Goal: Task Accomplishment & Management: Use online tool/utility

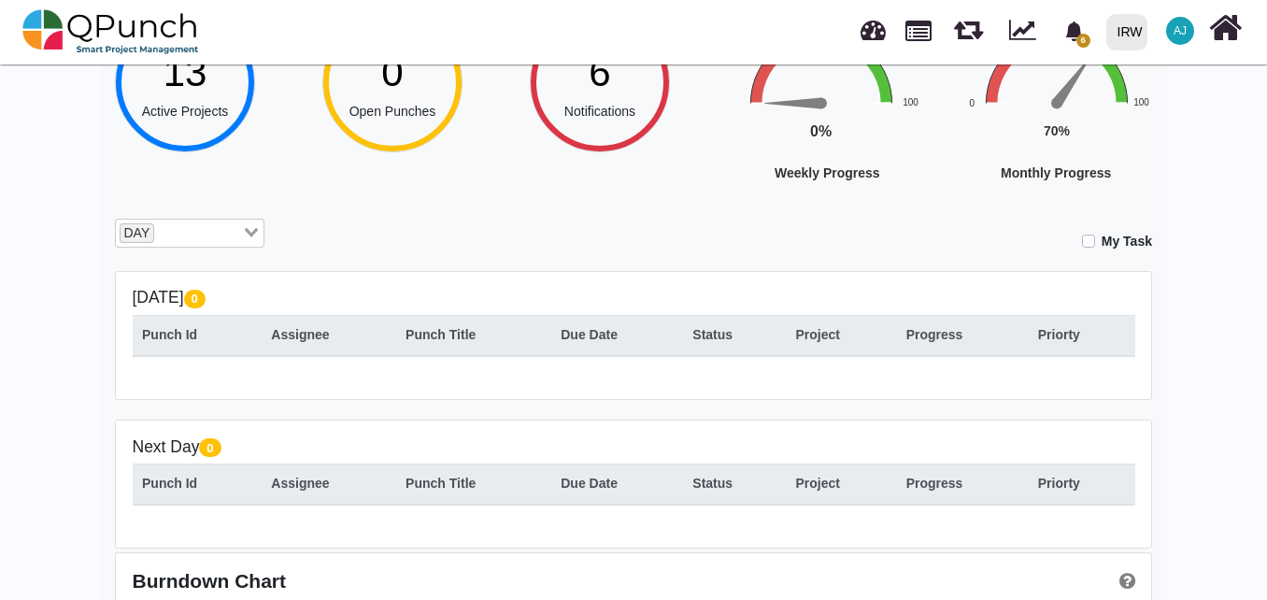
scroll to position [325, 0]
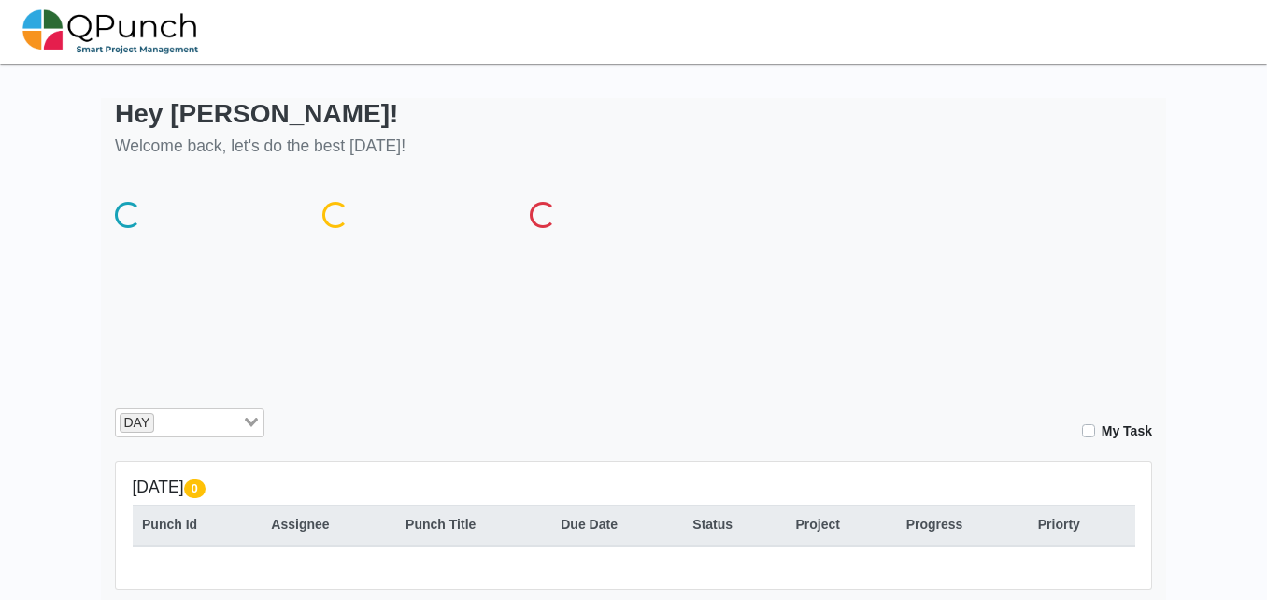
scroll to position [325, 0]
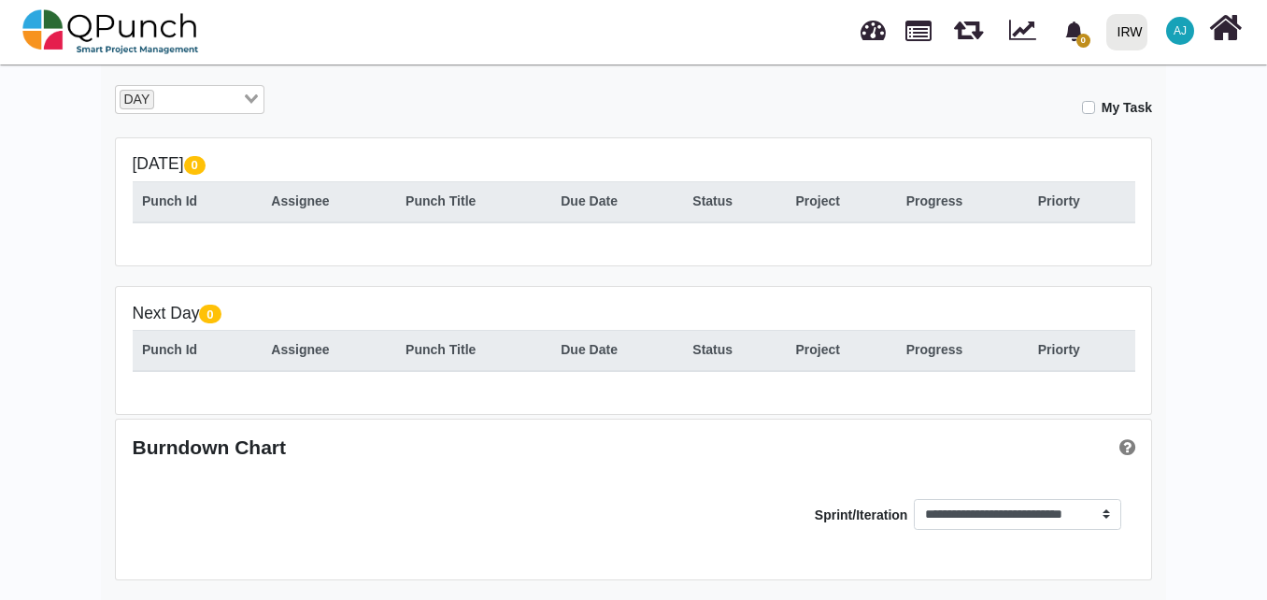
click at [188, 101] on input "Search for option" at bounding box center [198, 100] width 84 height 21
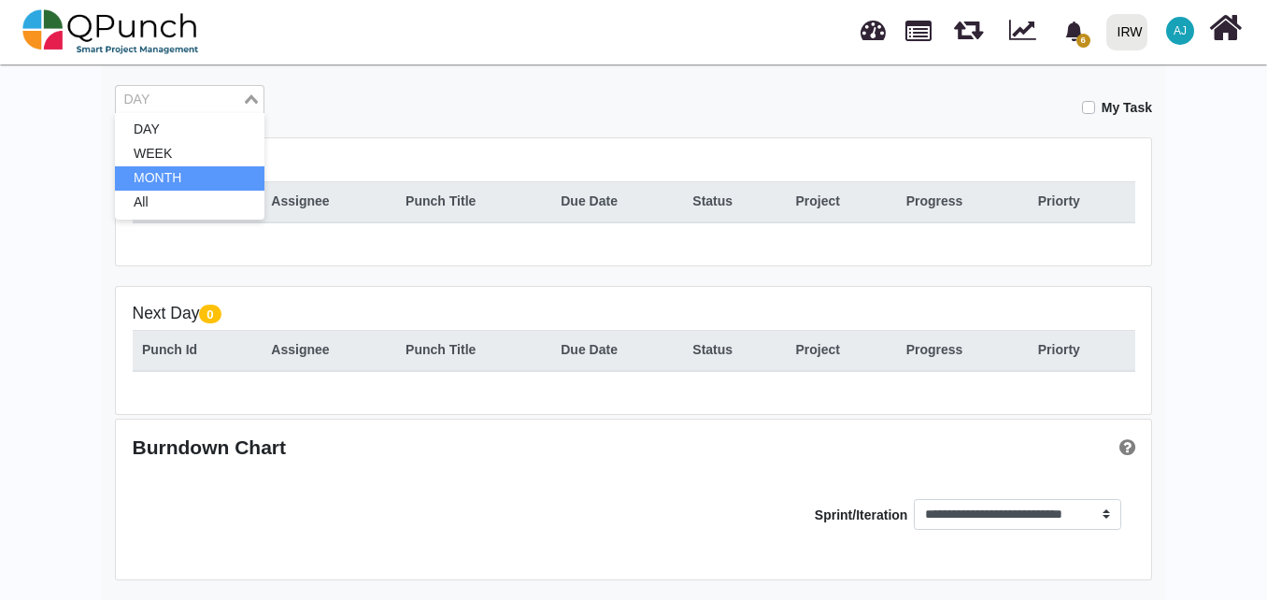
click at [191, 188] on li "MONTH" at bounding box center [189, 178] width 149 height 24
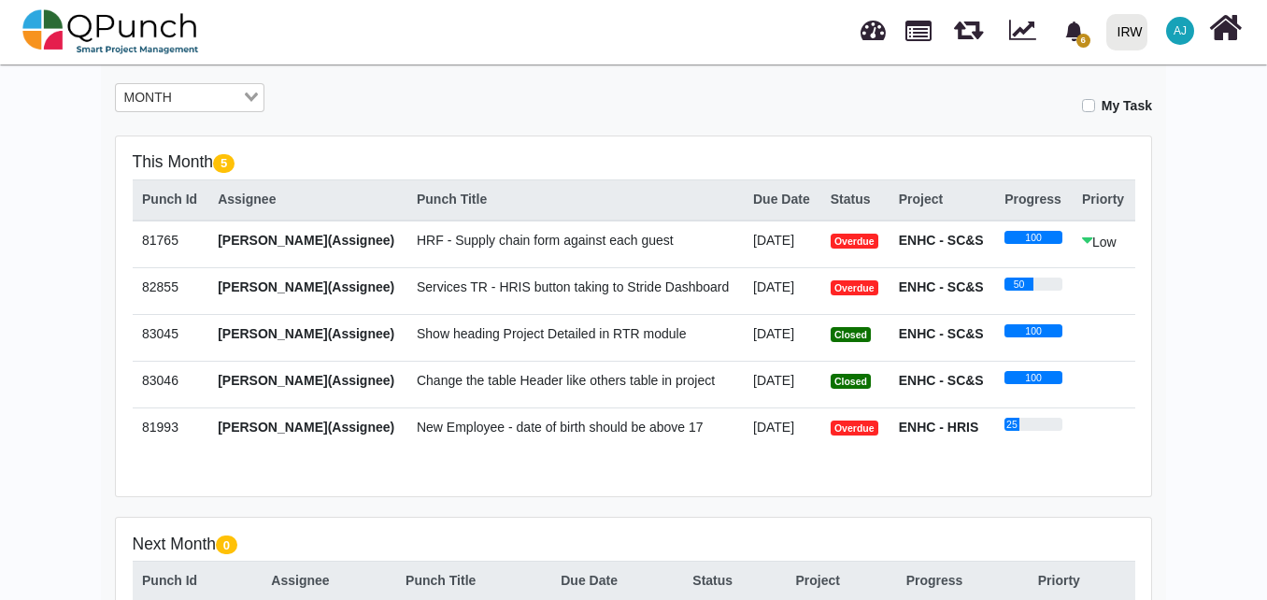
click at [625, 287] on span "Services TR - HRIS button taking to Stride Dashboard" at bounding box center [573, 286] width 312 height 15
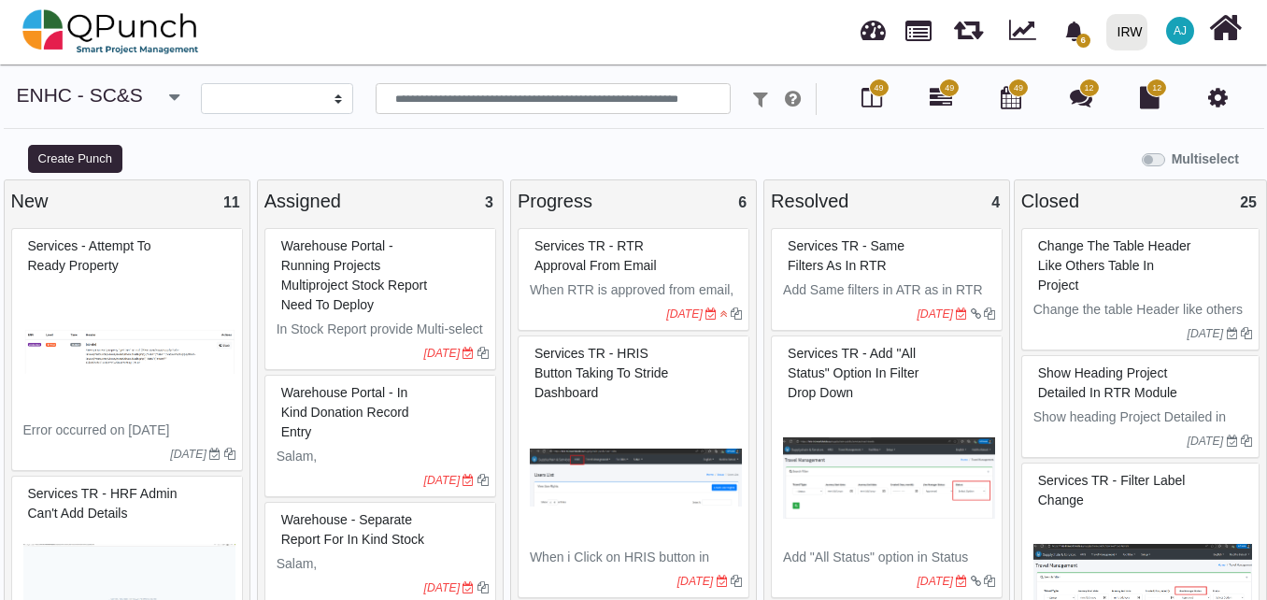
select select
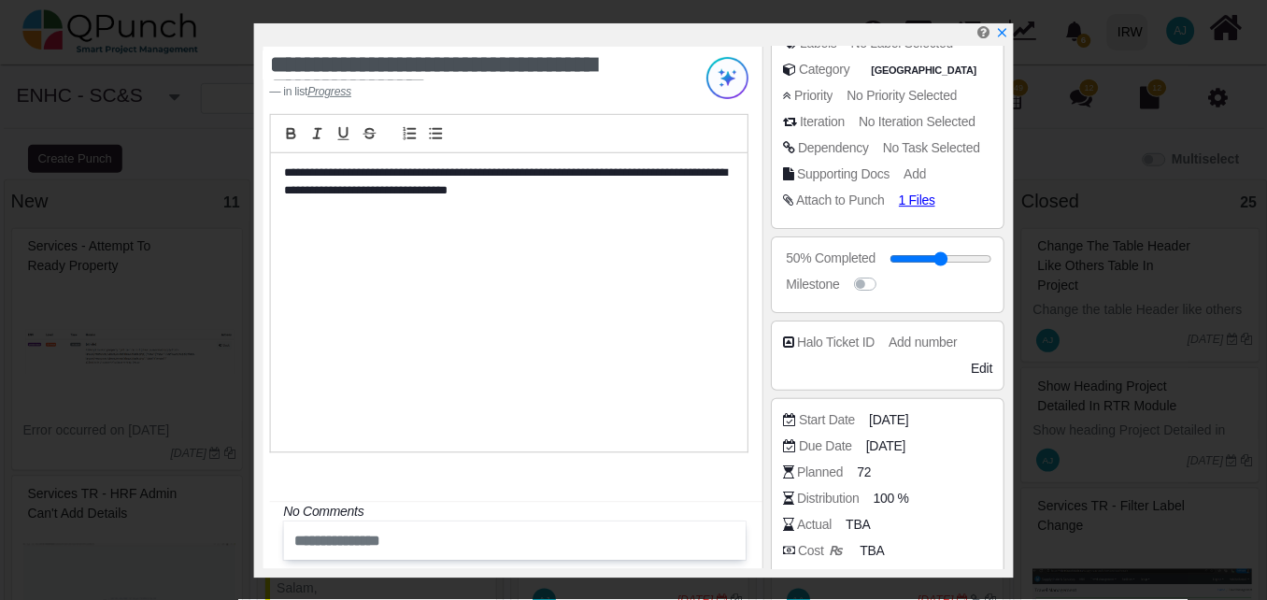
scroll to position [401, 0]
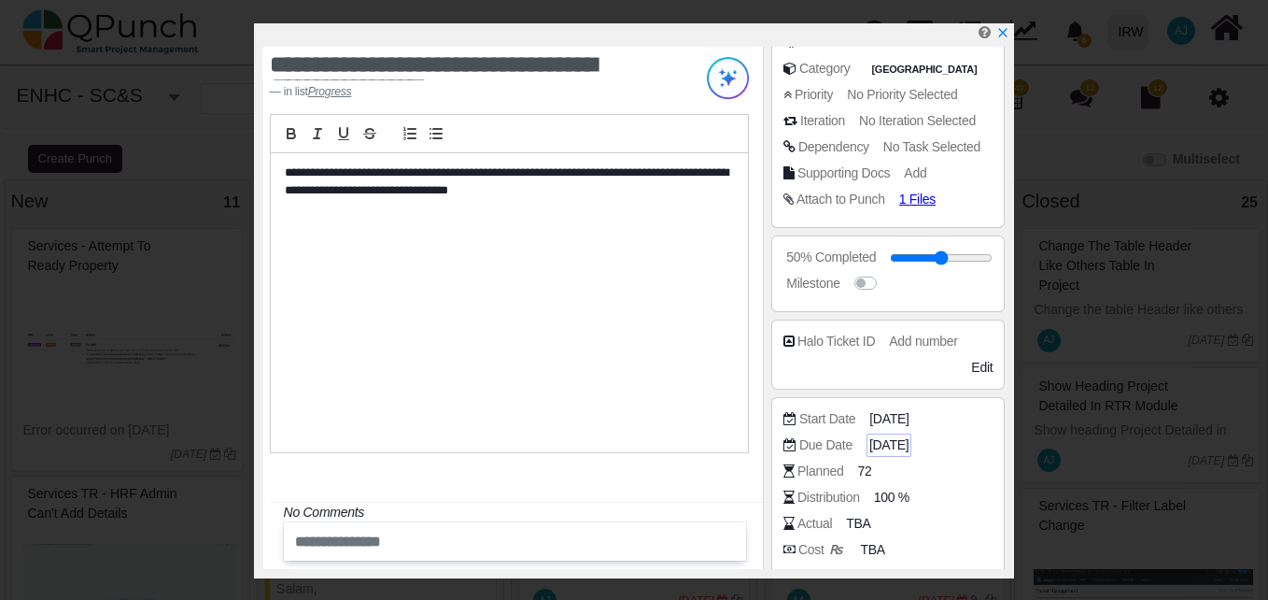
click at [888, 442] on span "[DATE]" at bounding box center [889, 445] width 39 height 20
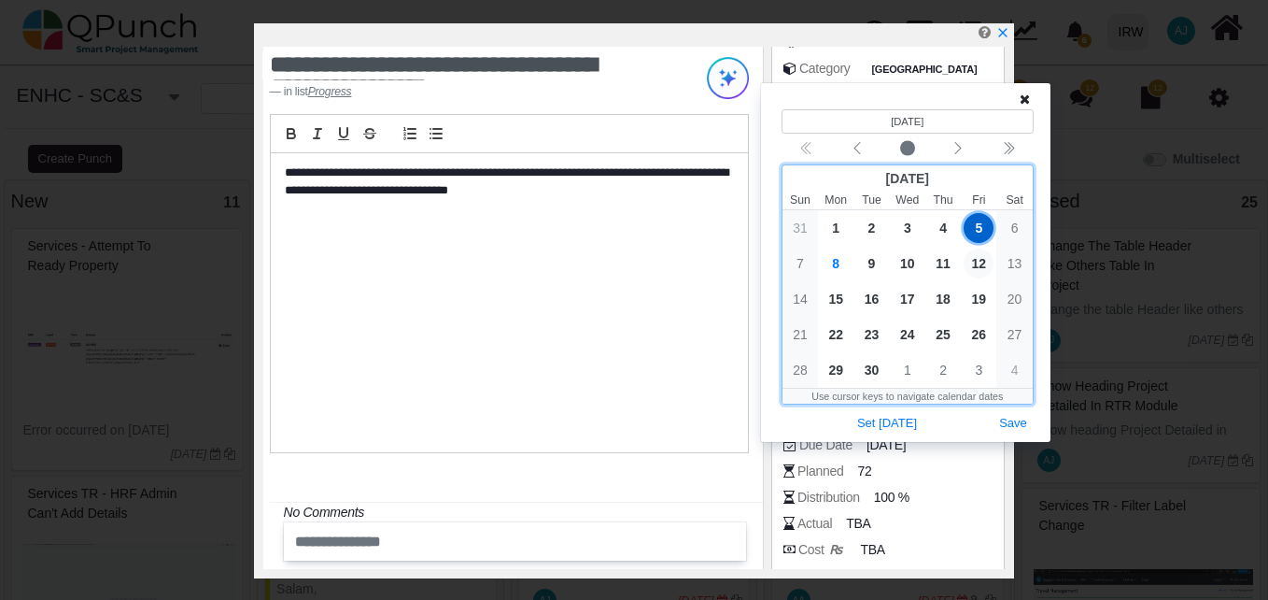
click at [975, 264] on span "12" at bounding box center [979, 263] width 30 height 30
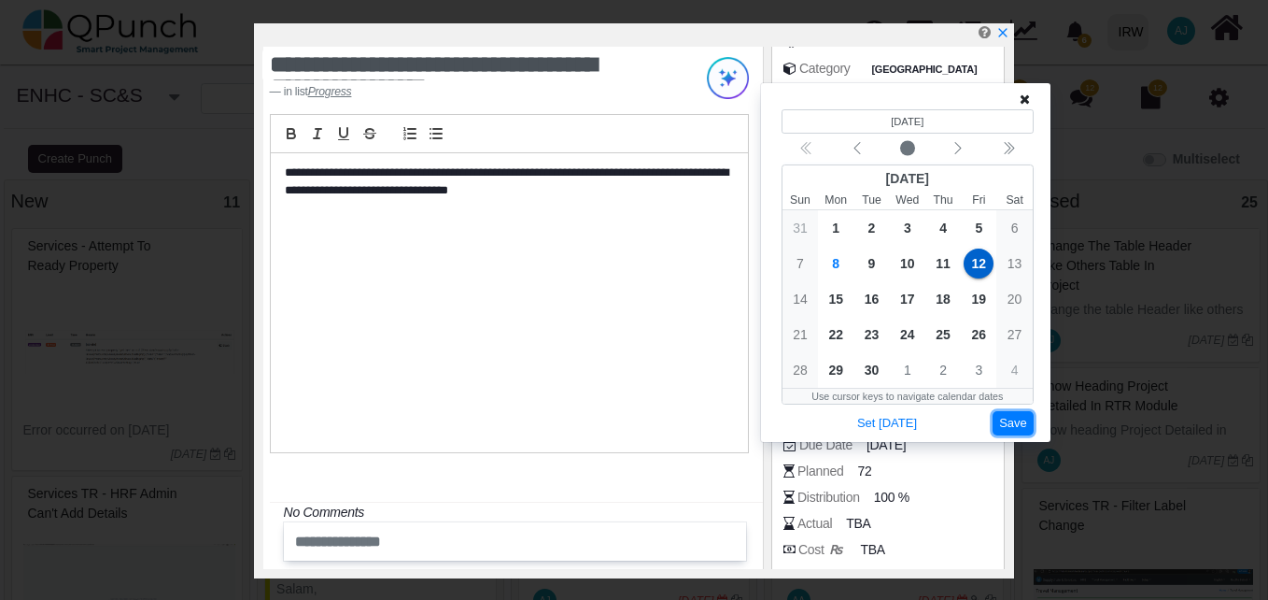
click at [1023, 427] on button "Save" at bounding box center [1013, 423] width 41 height 25
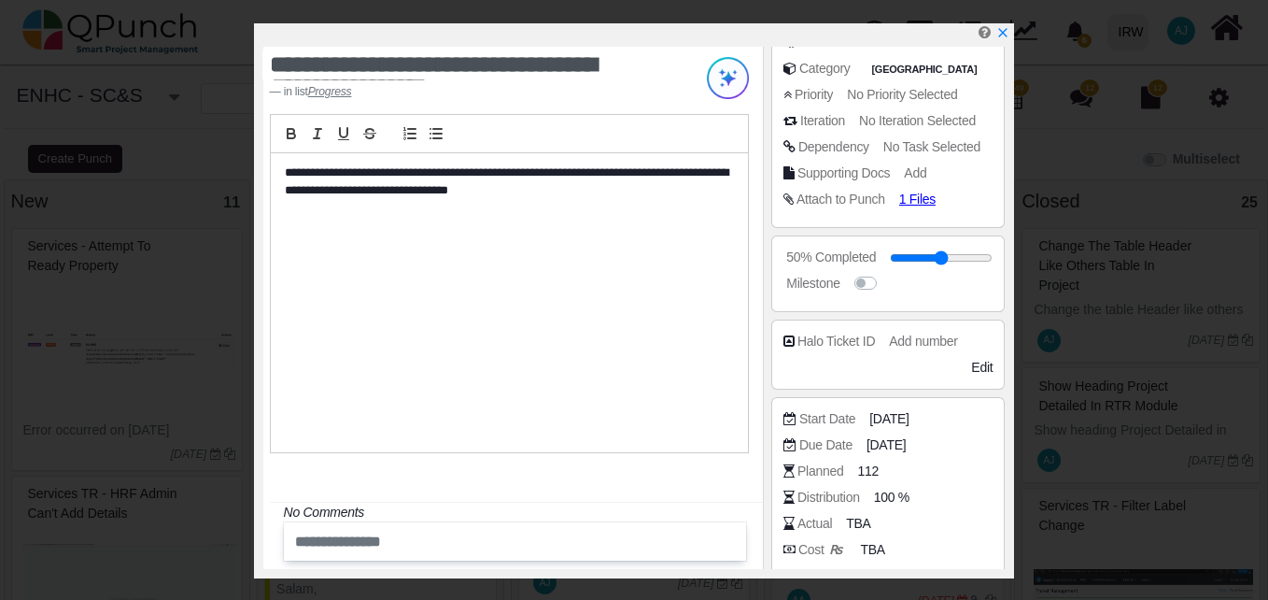
click at [656, 327] on div "**********" at bounding box center [509, 302] width 477 height 299
click at [998, 31] on icon "x" at bounding box center [1002, 33] width 15 height 15
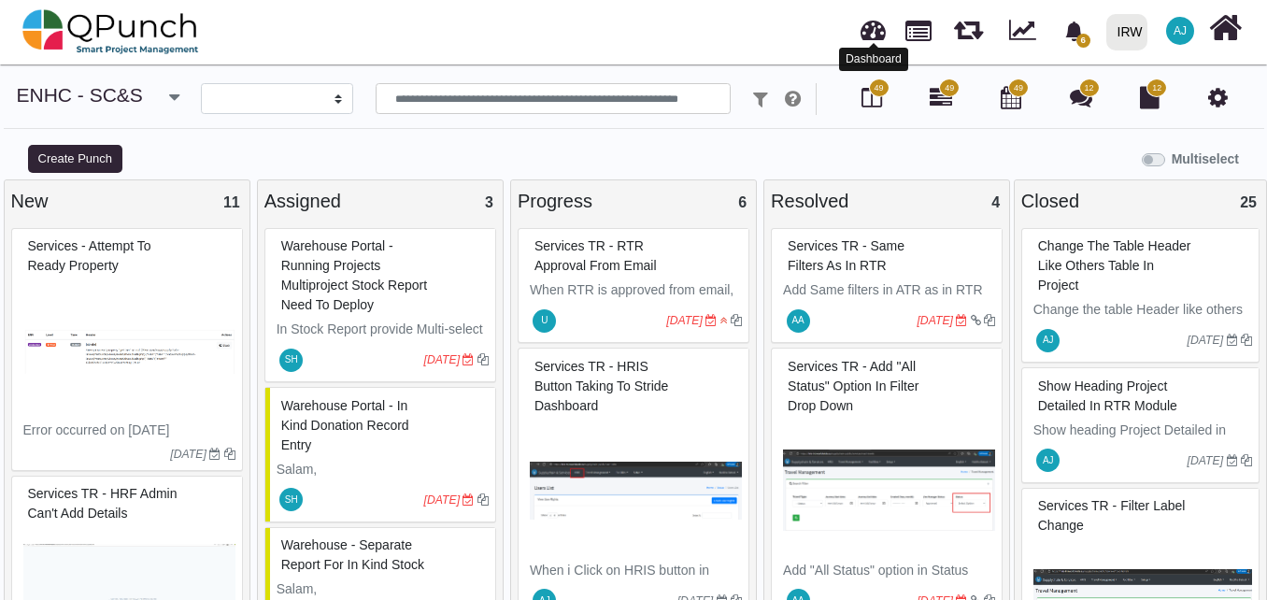
click at [871, 33] on link at bounding box center [872, 27] width 25 height 31
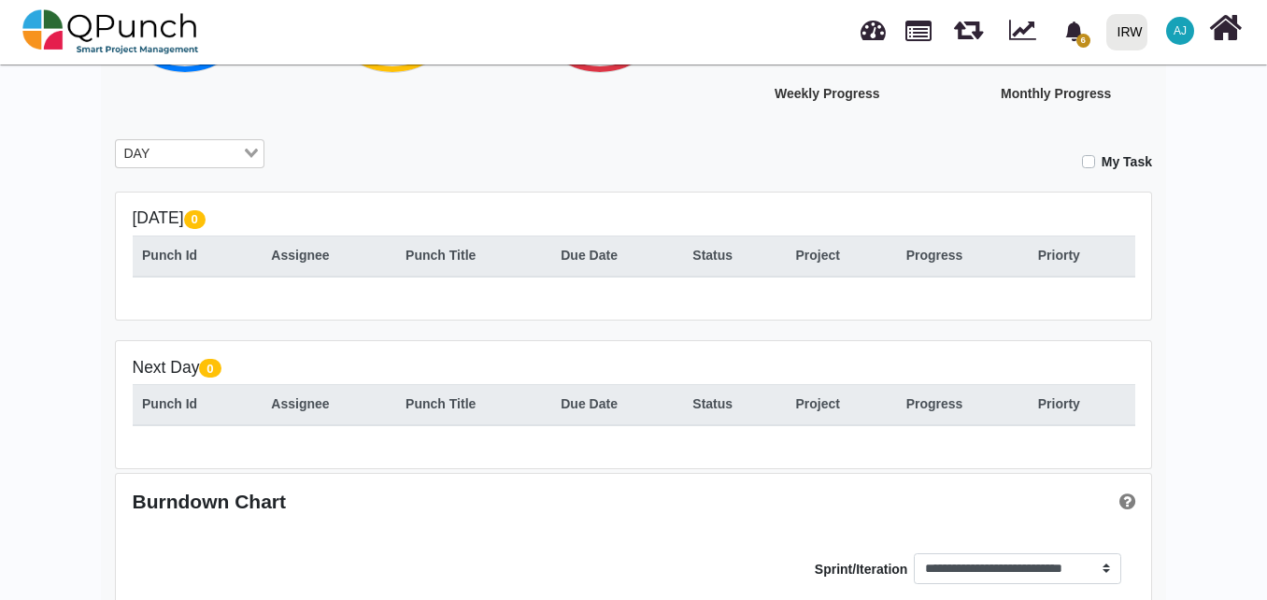
scroll to position [325, 0]
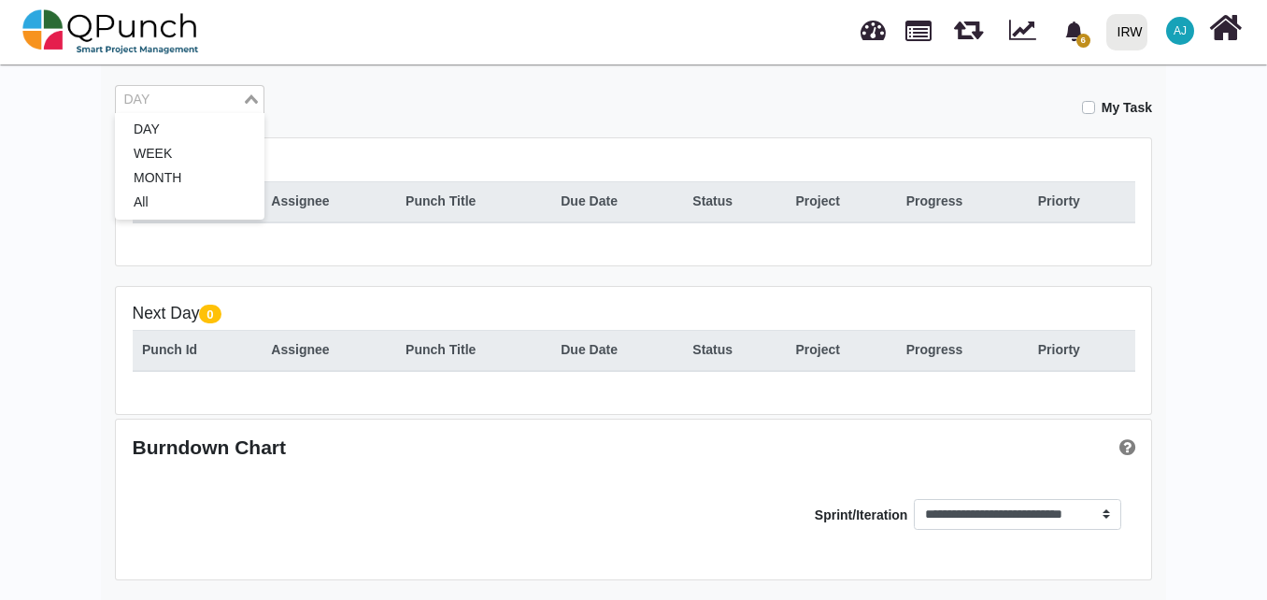
click at [244, 101] on div "Loading..." at bounding box center [252, 98] width 21 height 24
click at [217, 174] on li "MONTH" at bounding box center [189, 178] width 149 height 24
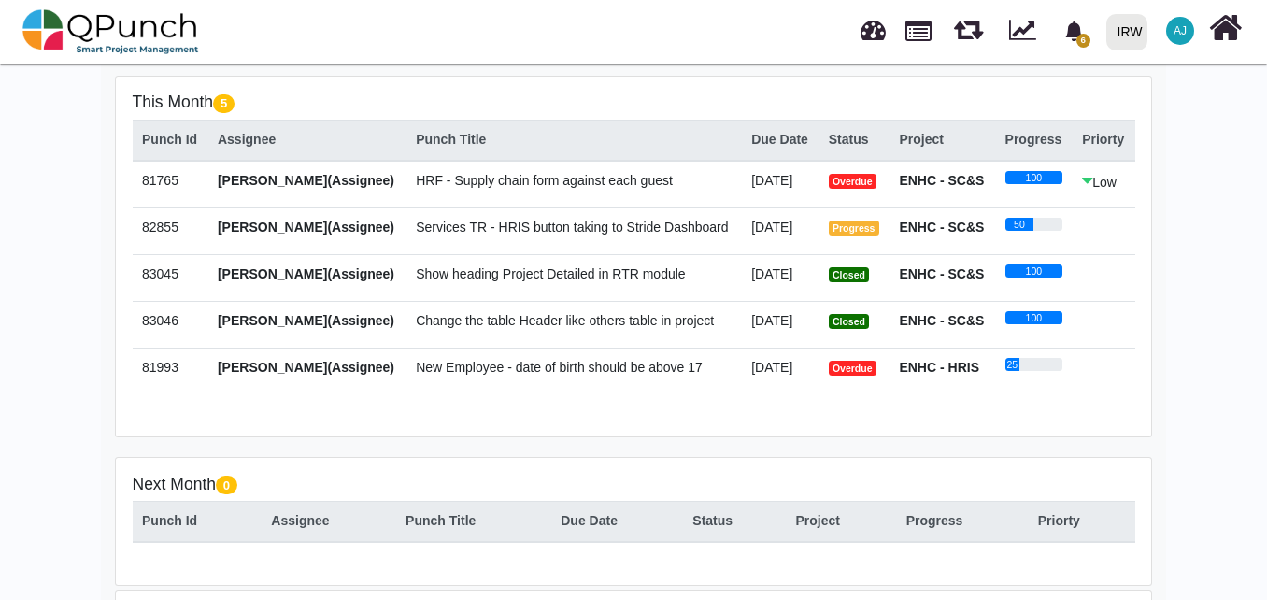
scroll to position [365, 0]
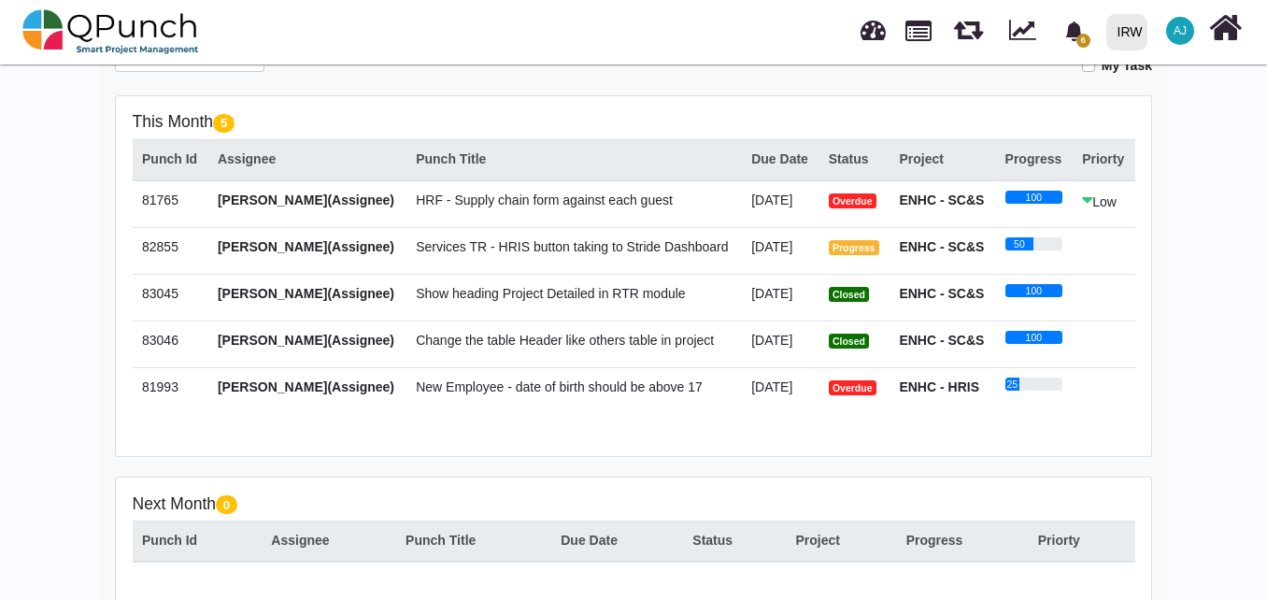
click at [853, 205] on span "Overdue" at bounding box center [853, 200] width 48 height 15
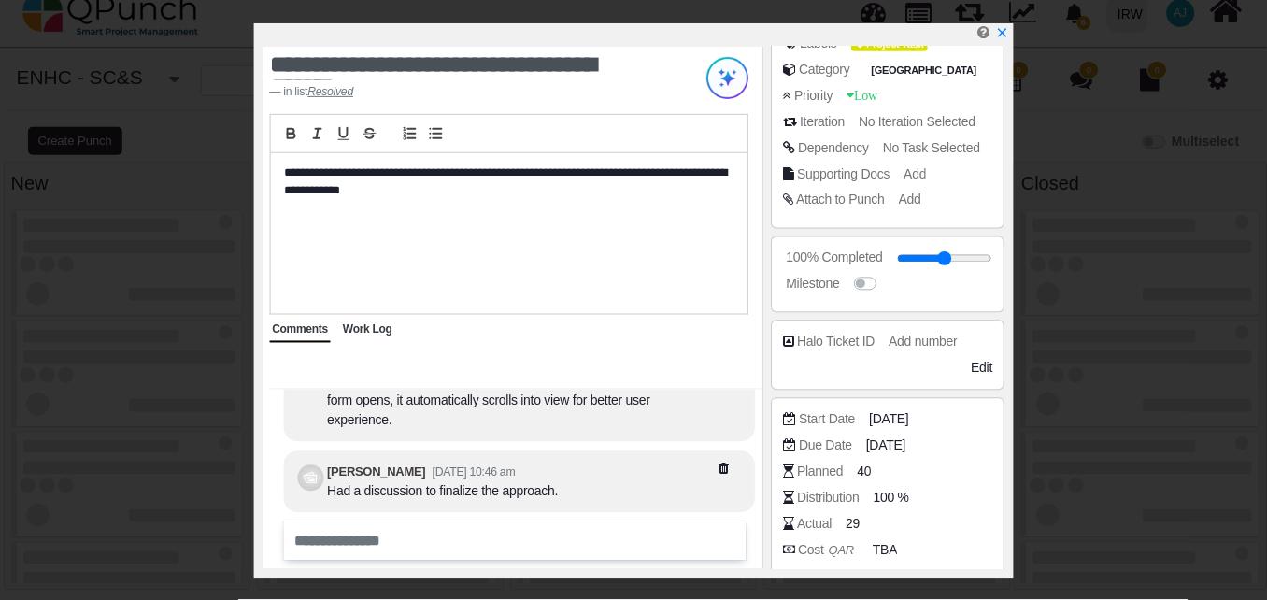
scroll to position [277, 0]
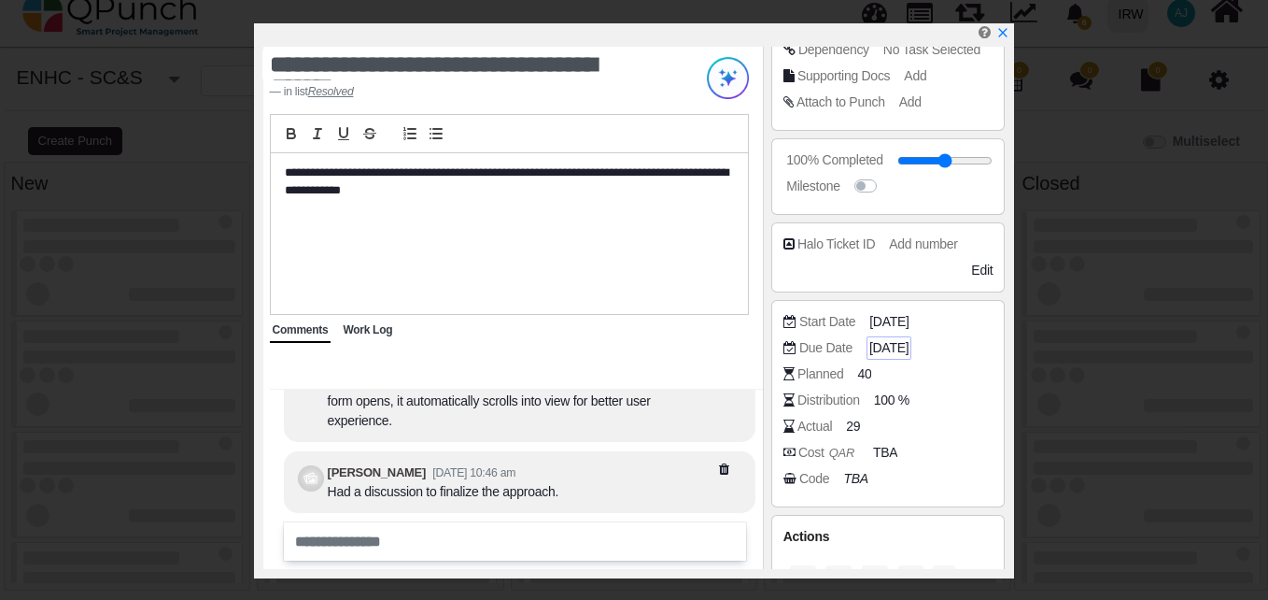
click at [904, 343] on span "[DATE]" at bounding box center [889, 348] width 39 height 20
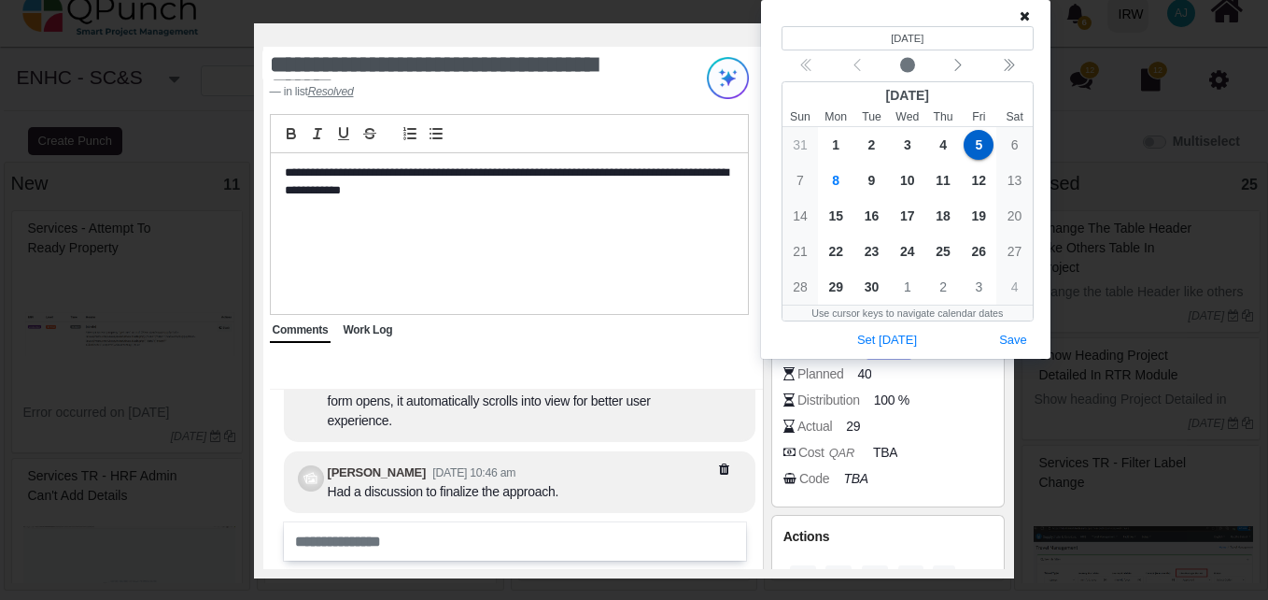
select select
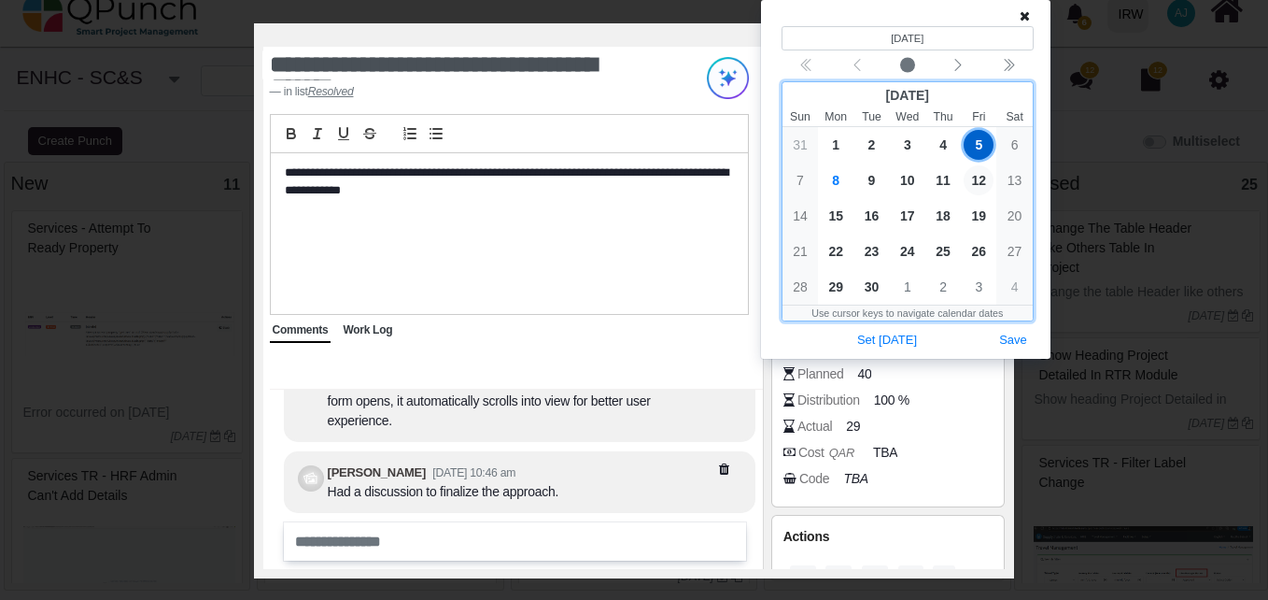
click at [974, 182] on span "12" at bounding box center [979, 180] width 30 height 30
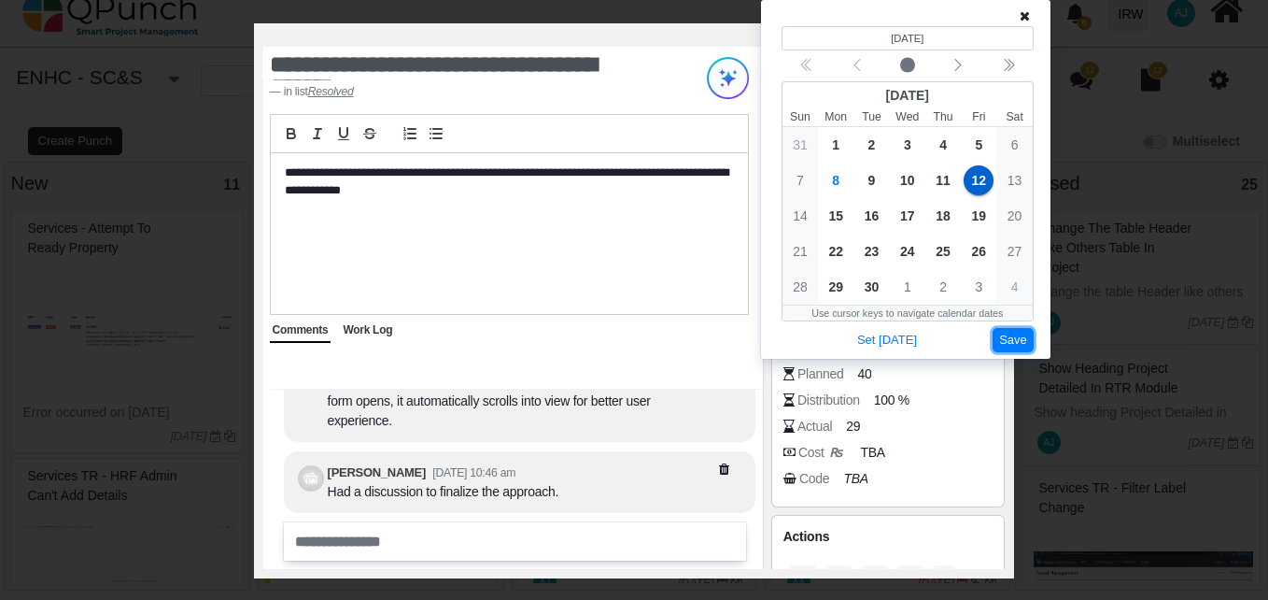
click at [1017, 337] on button "Save" at bounding box center [1013, 340] width 41 height 25
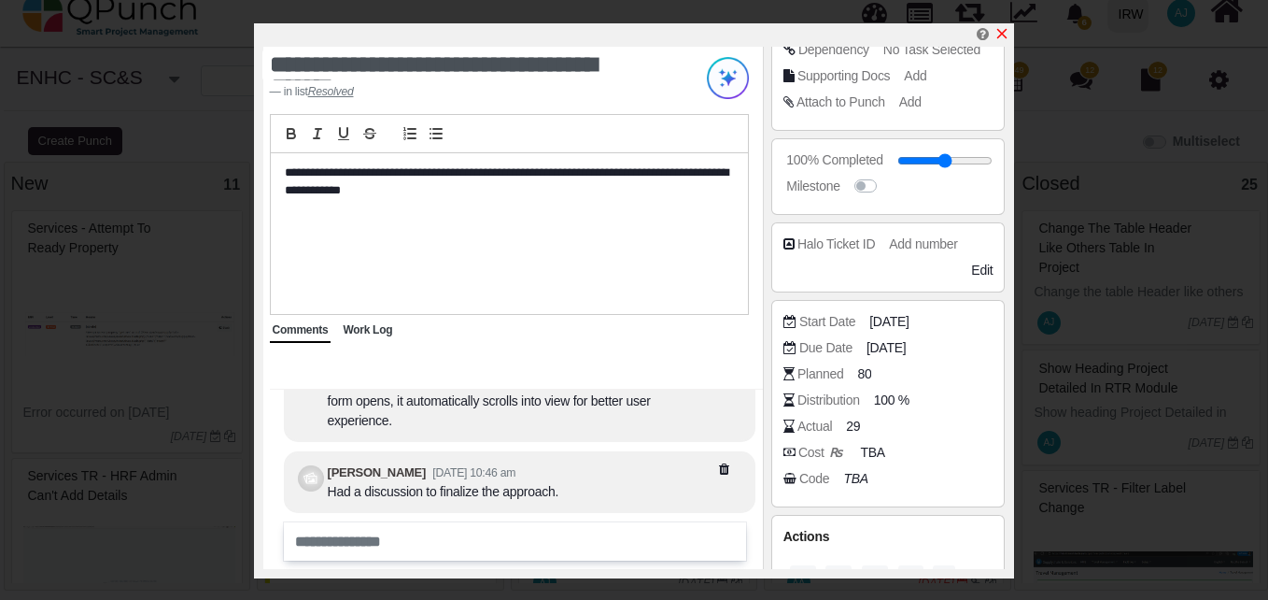
click at [1005, 35] on icon "x" at bounding box center [1002, 33] width 15 height 15
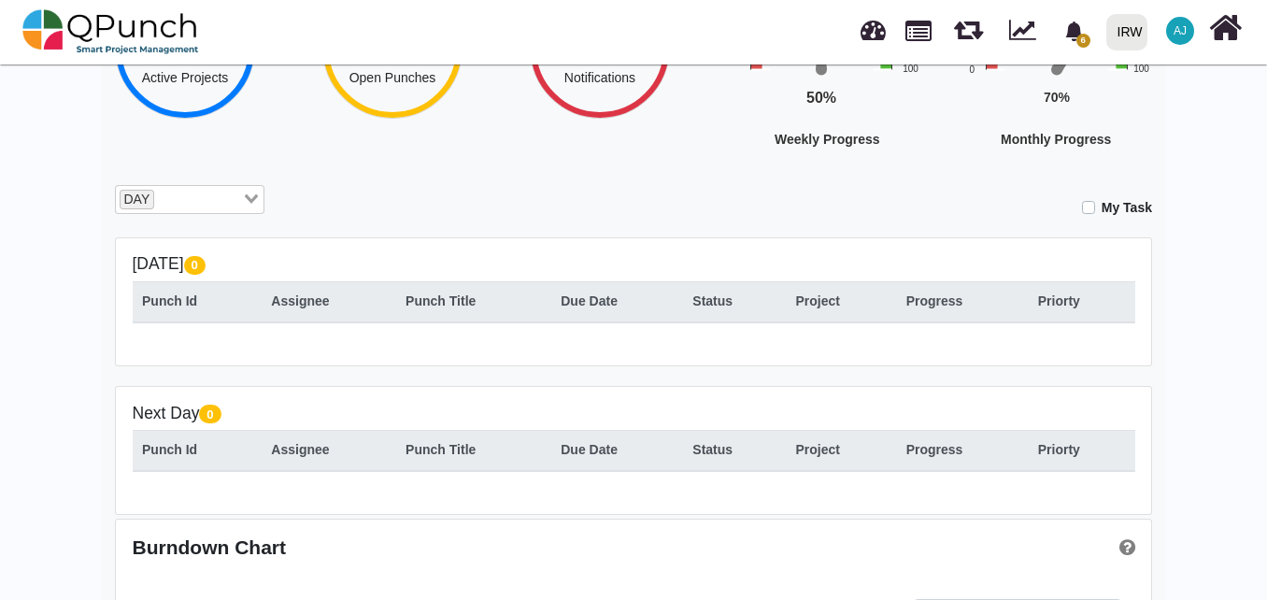
scroll to position [221, 0]
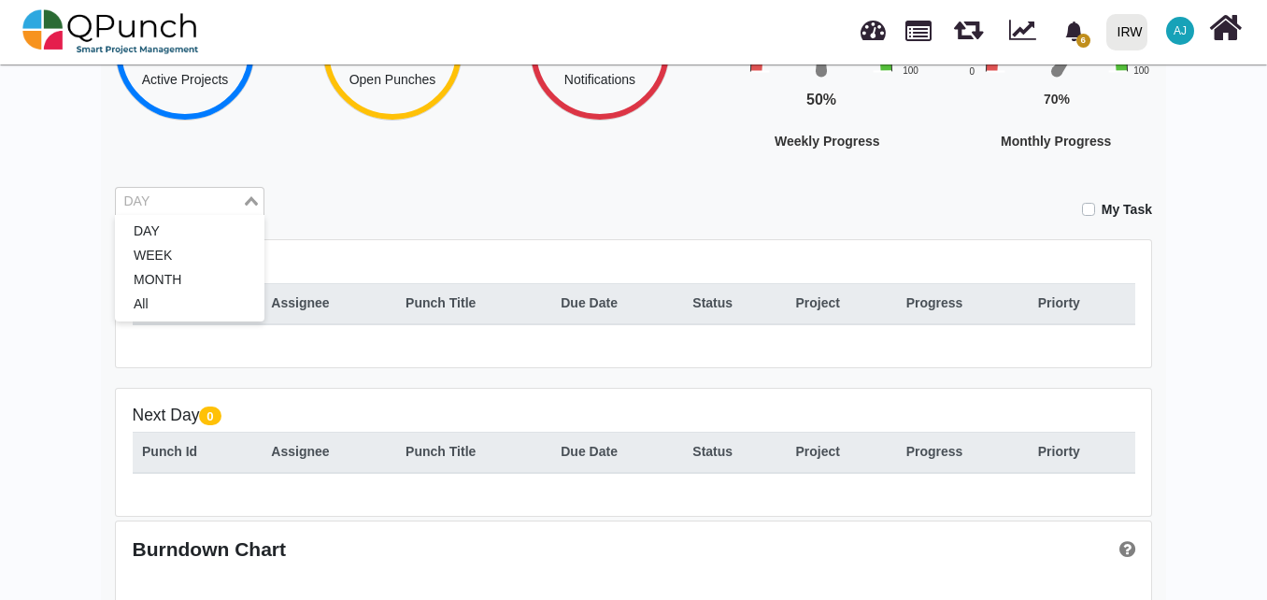
click at [226, 209] on input "Search for option" at bounding box center [179, 201] width 122 height 21
click at [215, 278] on li "MONTH" at bounding box center [189, 280] width 149 height 24
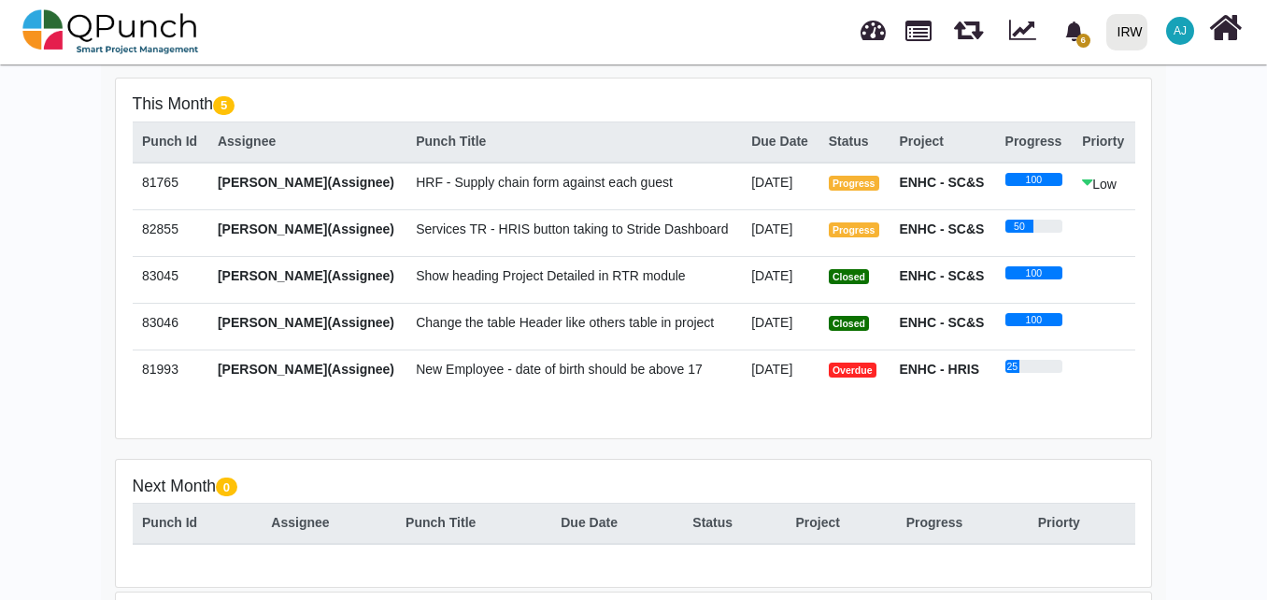
scroll to position [378, 0]
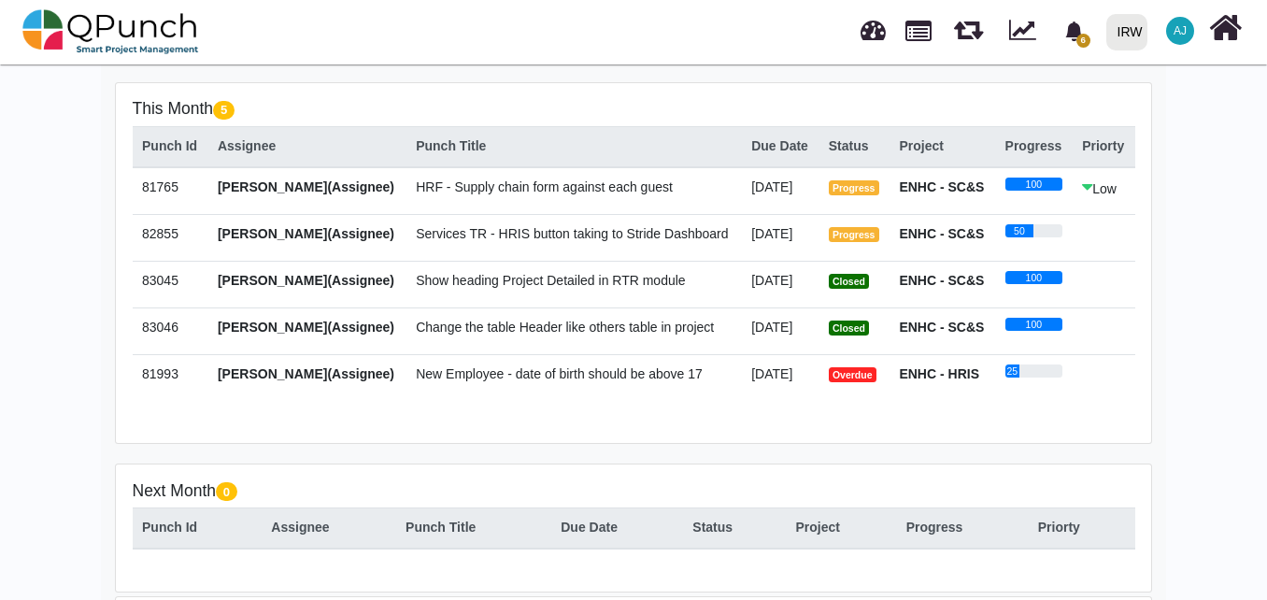
click at [857, 374] on span "Overdue" at bounding box center [853, 374] width 48 height 15
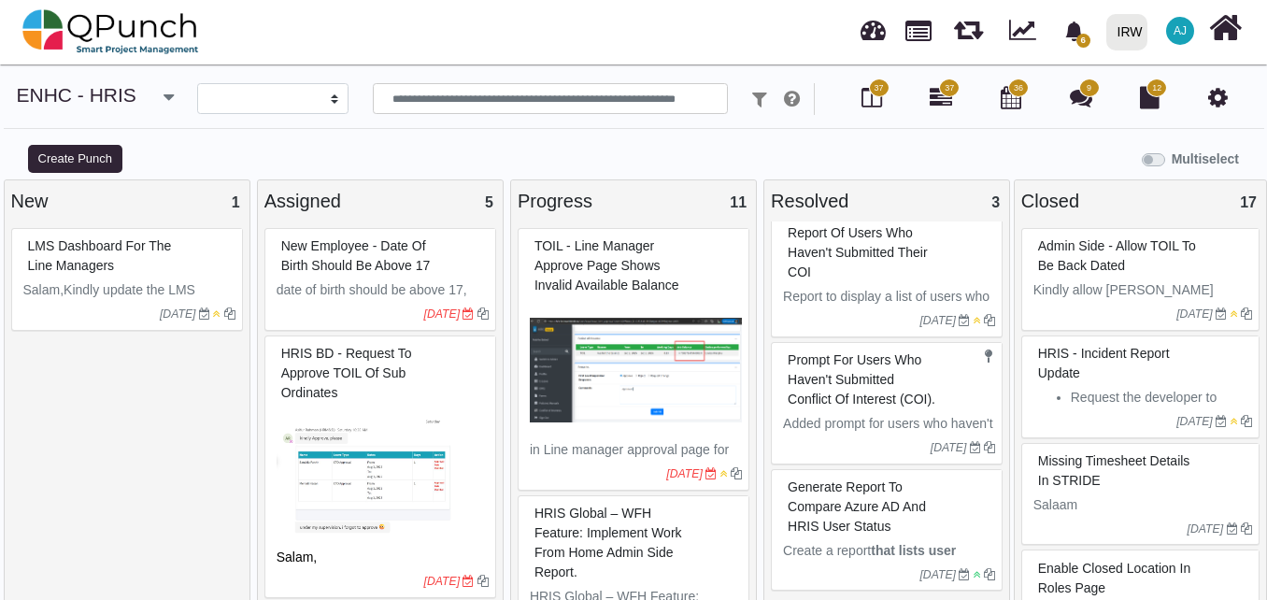
select select
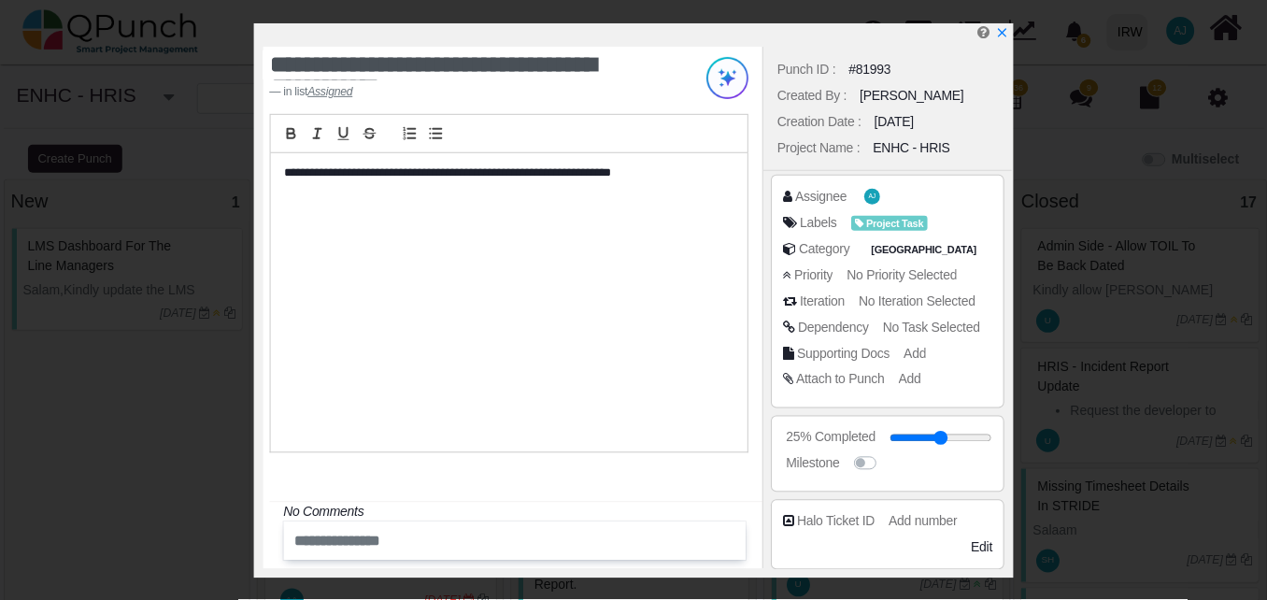
scroll to position [226, 0]
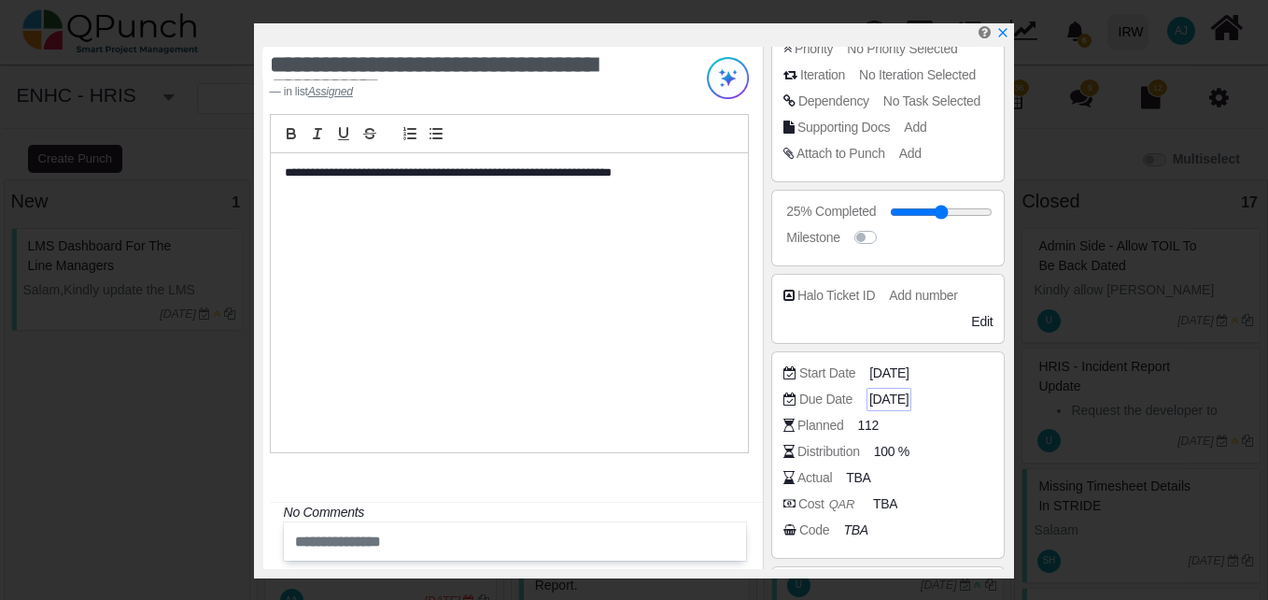
click at [909, 395] on span "[DATE]" at bounding box center [889, 399] width 39 height 20
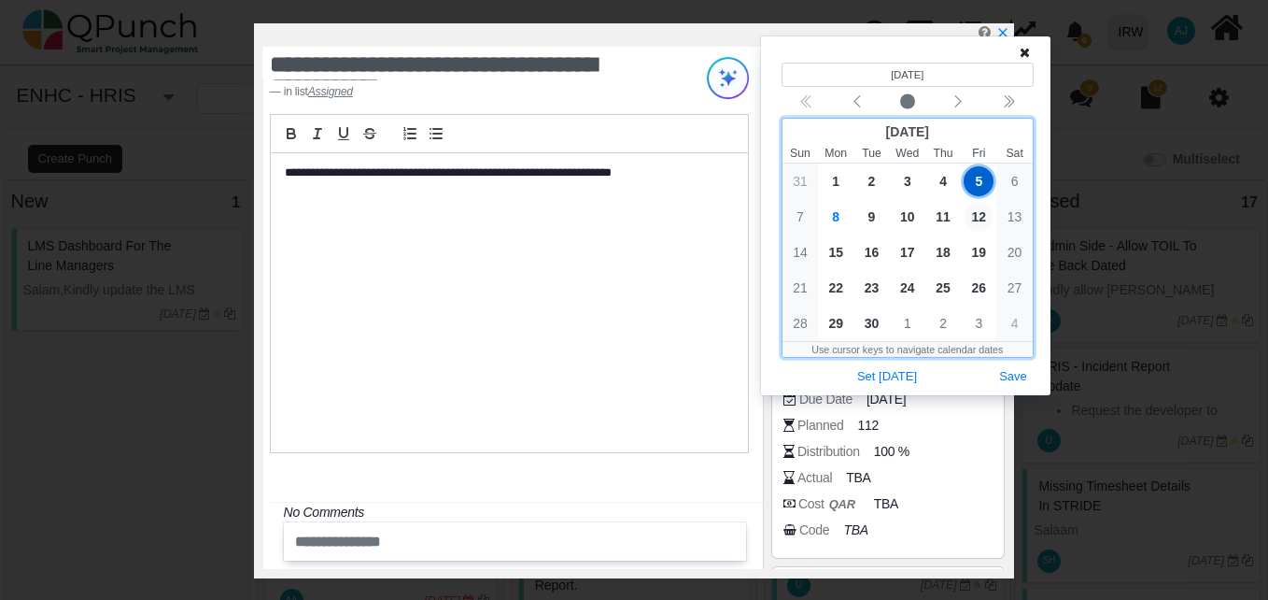
click at [981, 206] on span "12" at bounding box center [979, 217] width 30 height 30
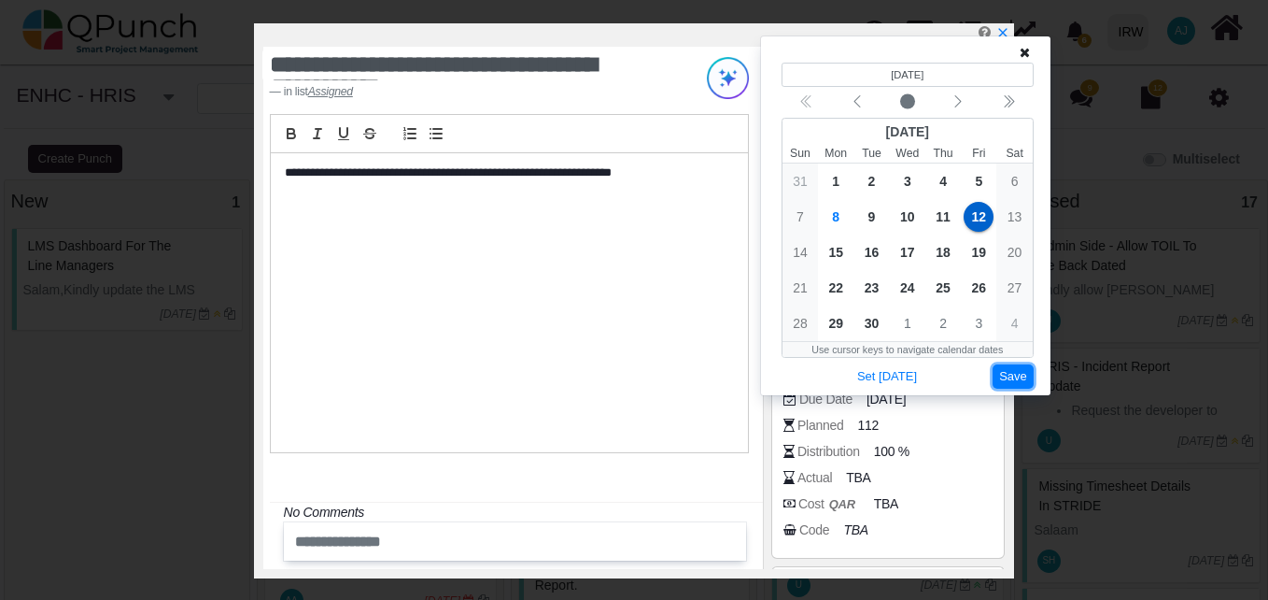
click at [1017, 368] on button "Save" at bounding box center [1013, 376] width 41 height 25
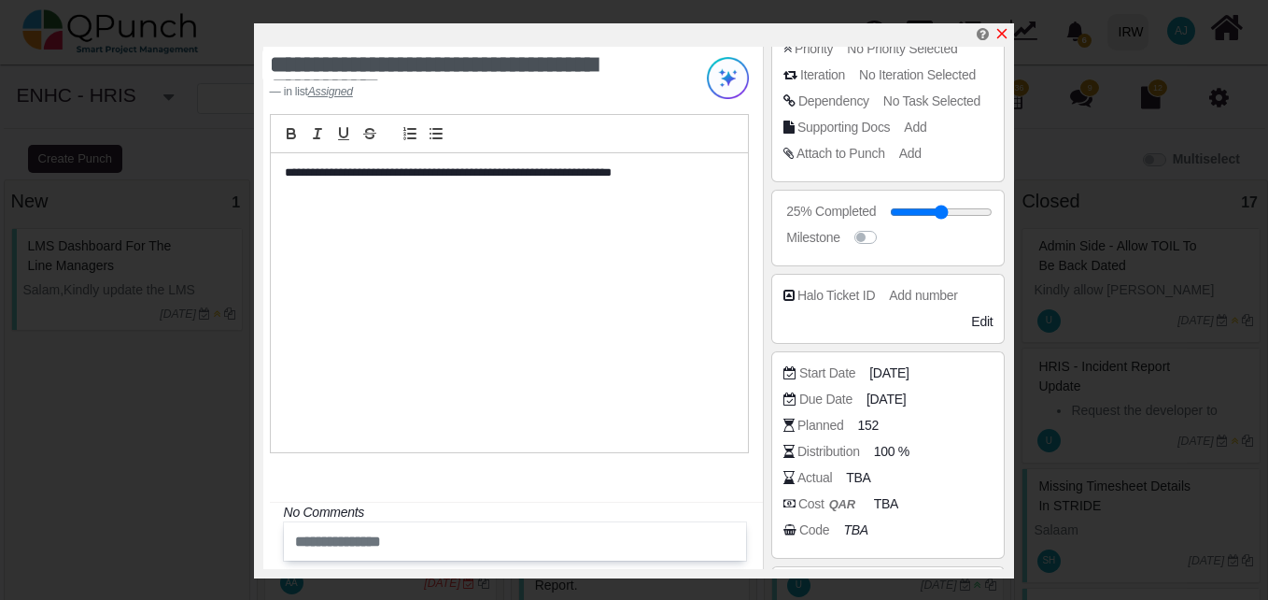
click at [1003, 40] on icon "x" at bounding box center [1002, 33] width 15 height 15
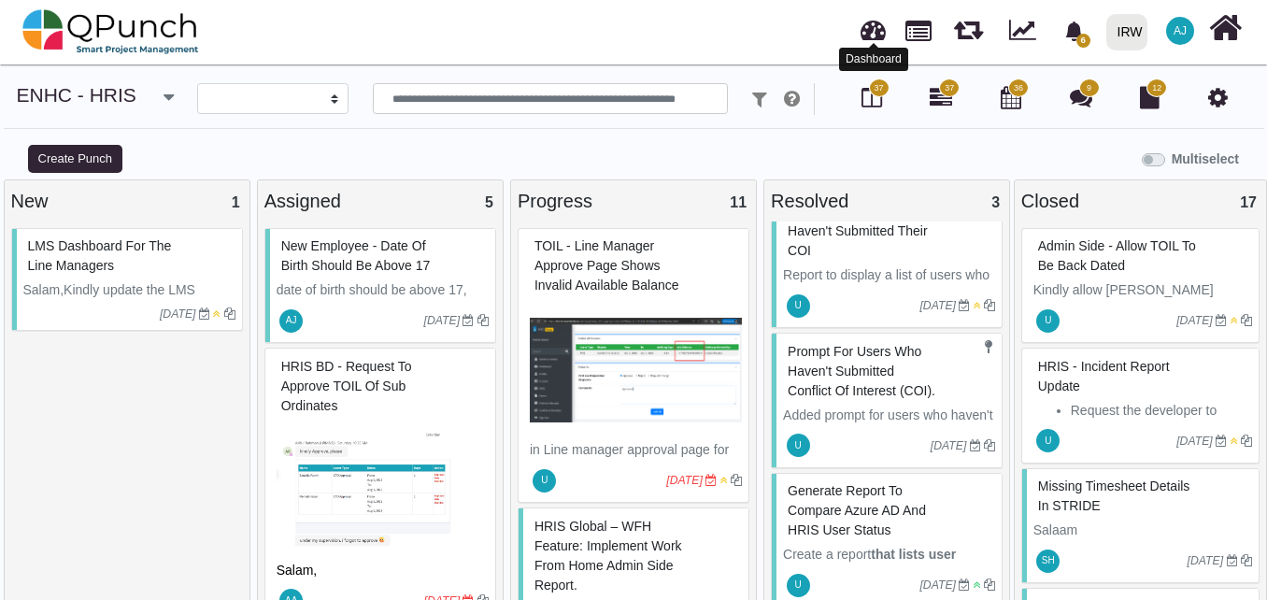
click at [881, 32] on link at bounding box center [872, 27] width 25 height 31
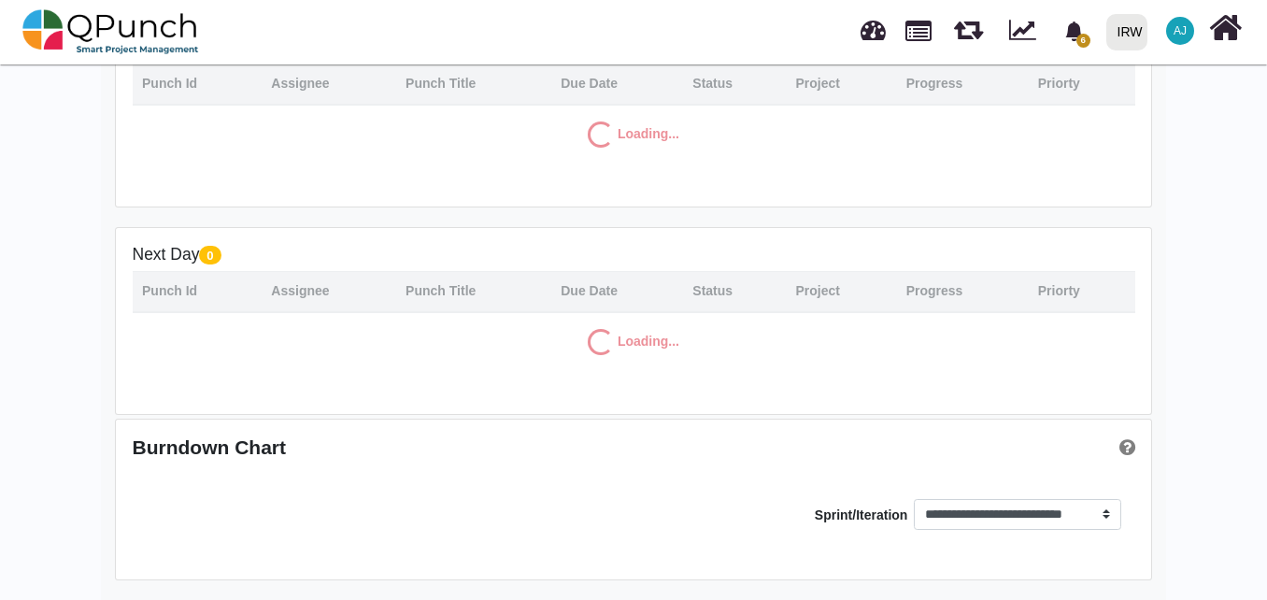
scroll to position [325, 0]
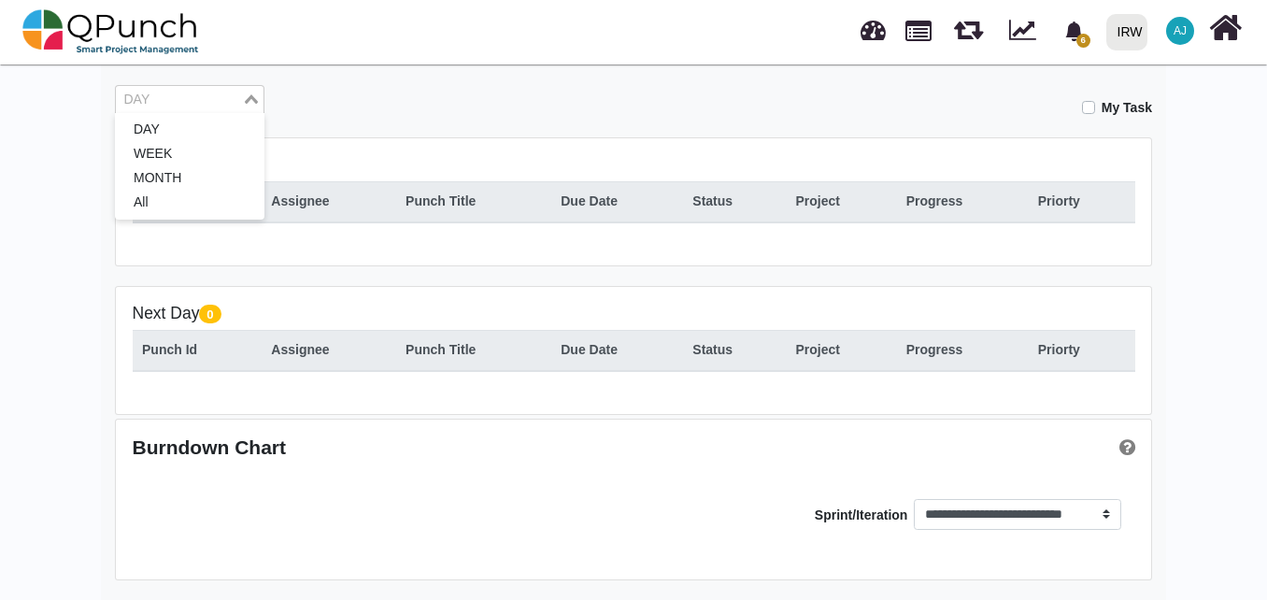
click at [197, 101] on input "Search for option" at bounding box center [179, 100] width 122 height 21
click at [193, 186] on li "MONTH" at bounding box center [189, 178] width 149 height 24
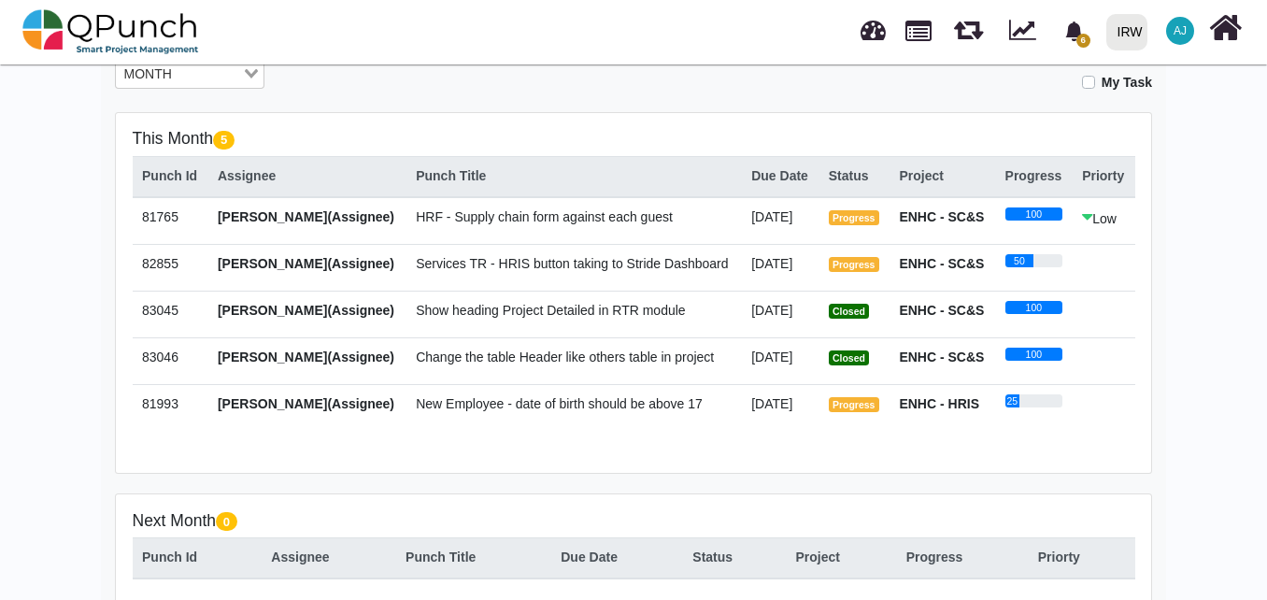
scroll to position [336, 0]
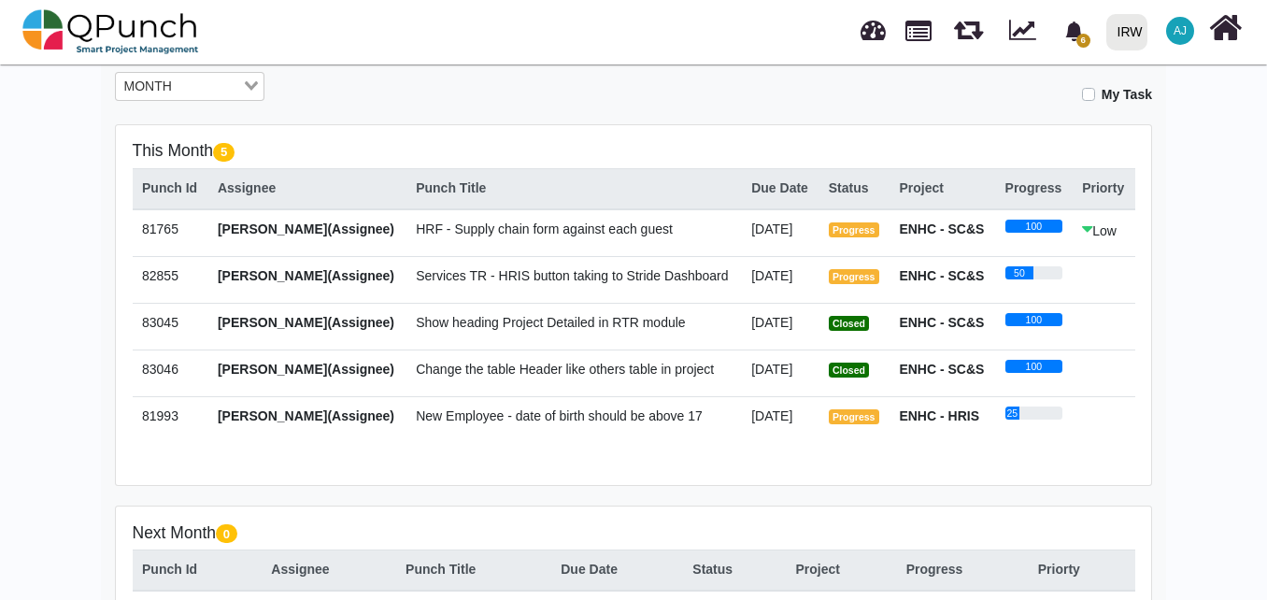
click at [505, 231] on span "HRF - Supply chain form against each guest" at bounding box center [544, 228] width 257 height 15
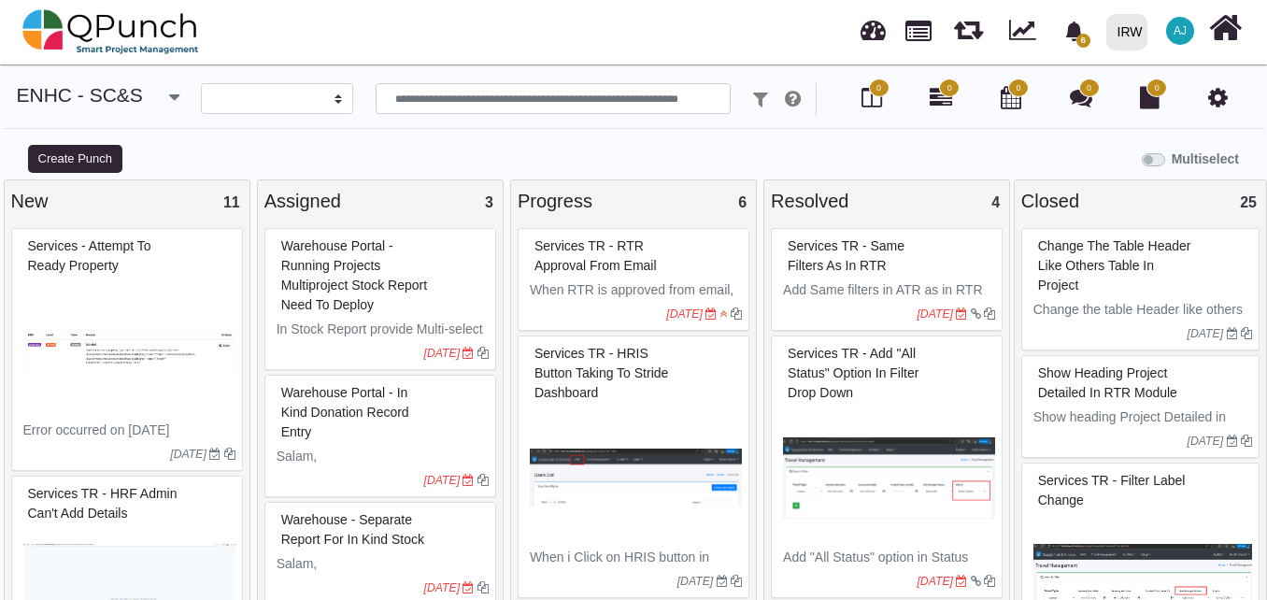
select select
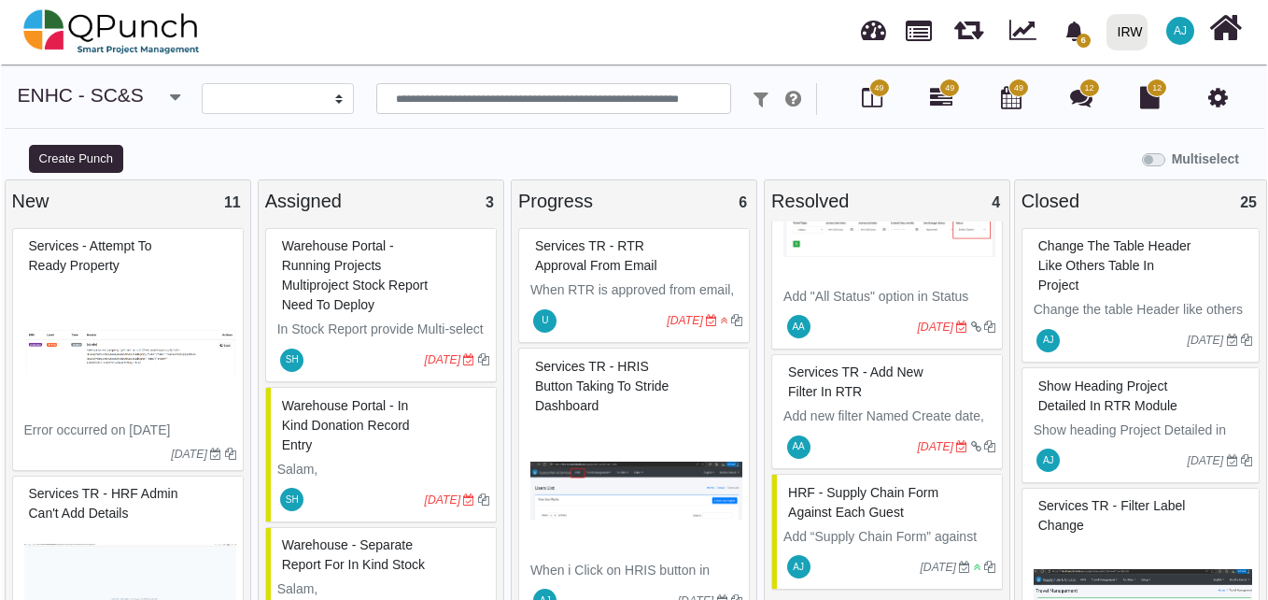
scroll to position [18, 0]
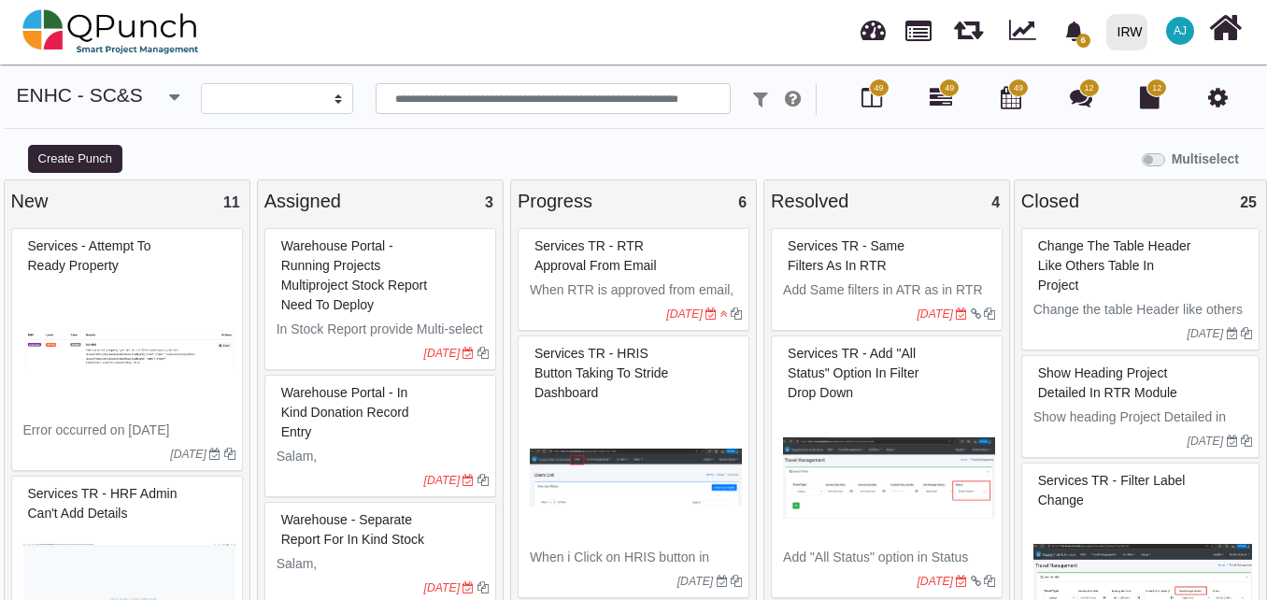
select select
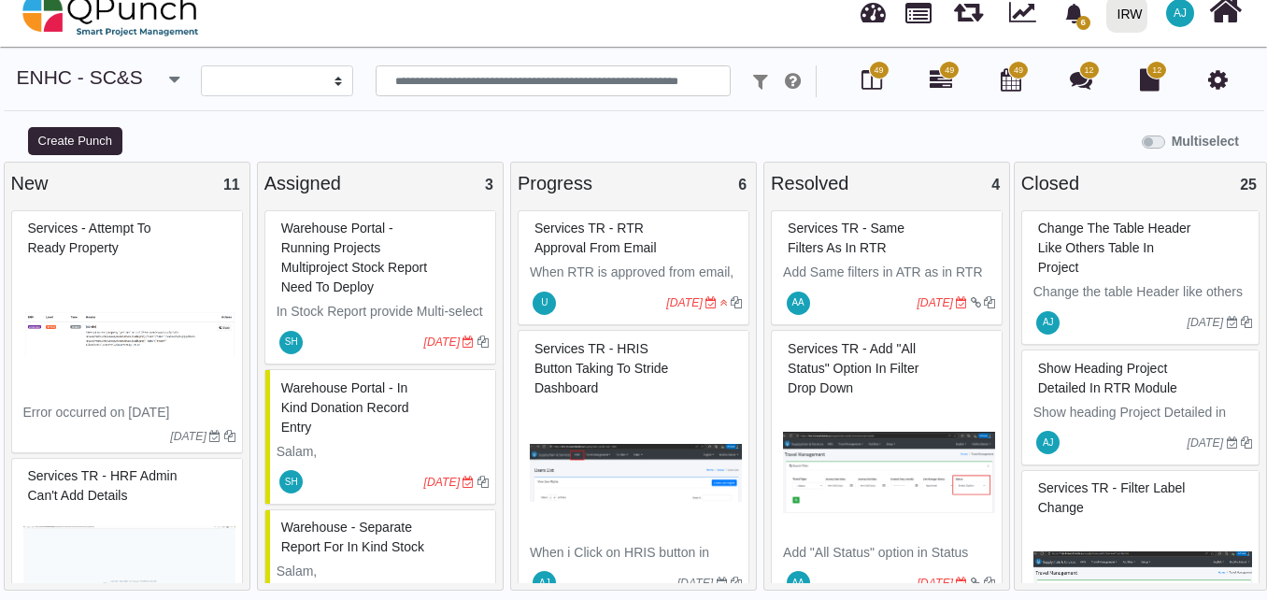
scroll to position [18, 0]
click at [878, 8] on link at bounding box center [872, 9] width 25 height 31
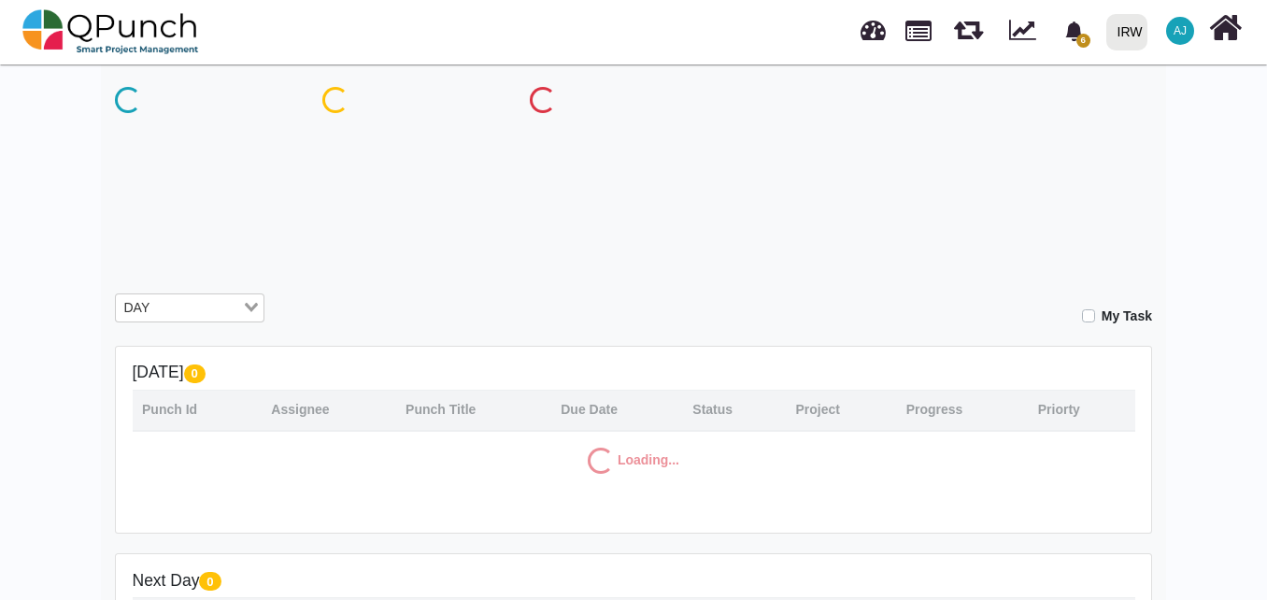
scroll to position [123, 0]
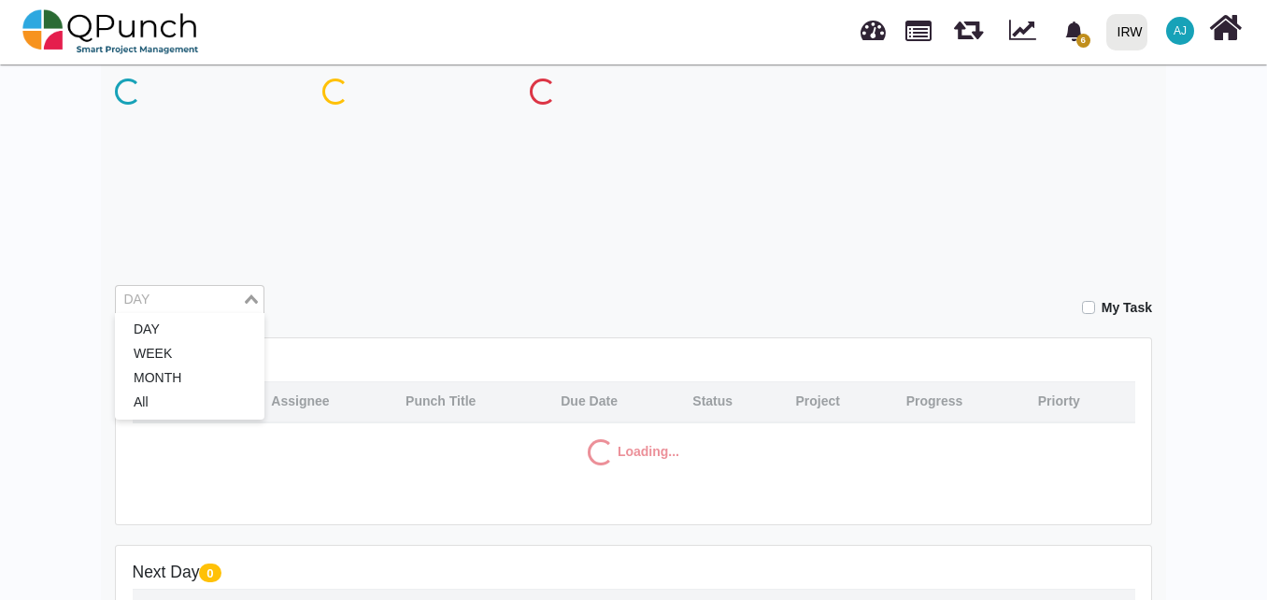
click at [216, 305] on input "Search for option" at bounding box center [179, 300] width 122 height 21
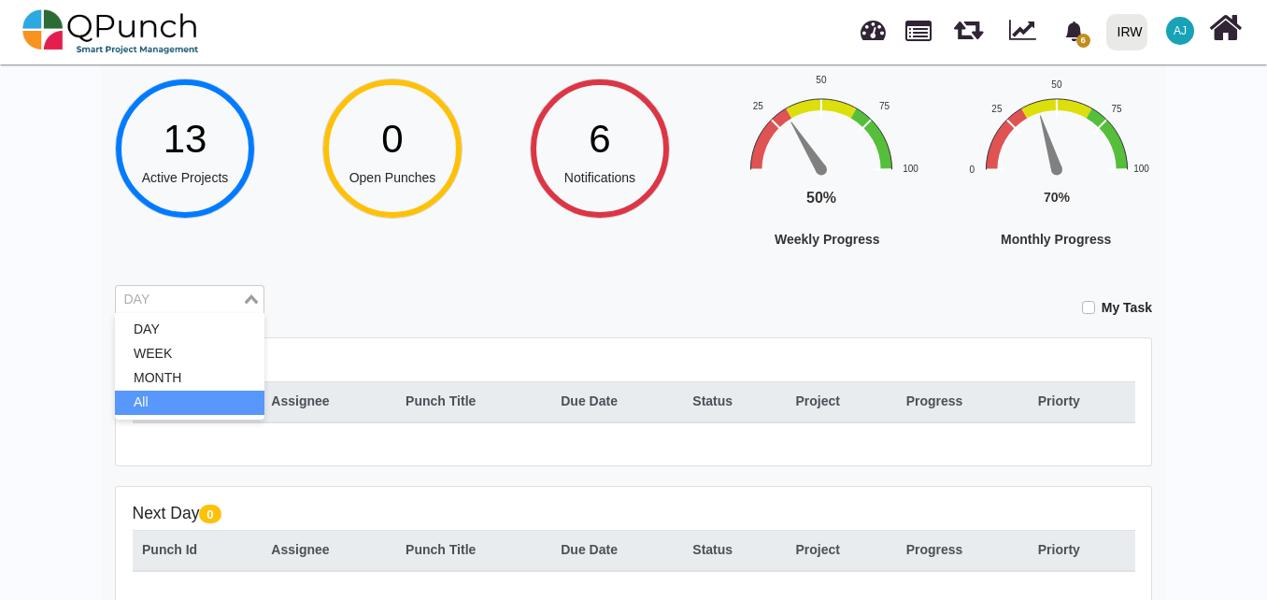
click at [216, 396] on li "All" at bounding box center [189, 402] width 149 height 24
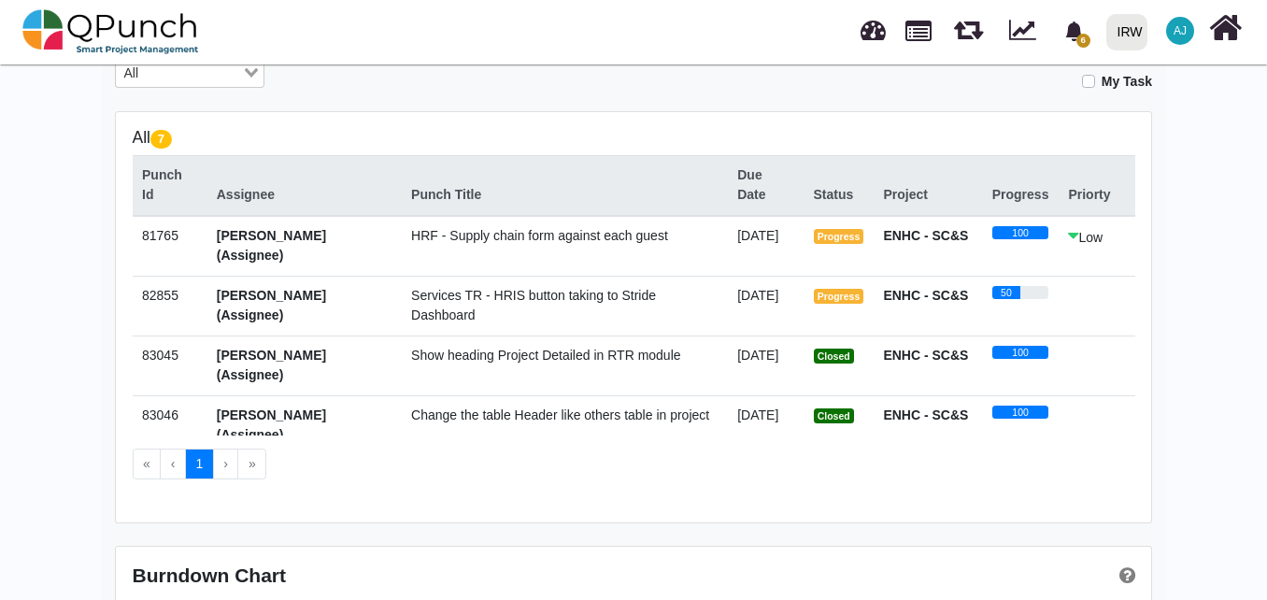
scroll to position [347, 0]
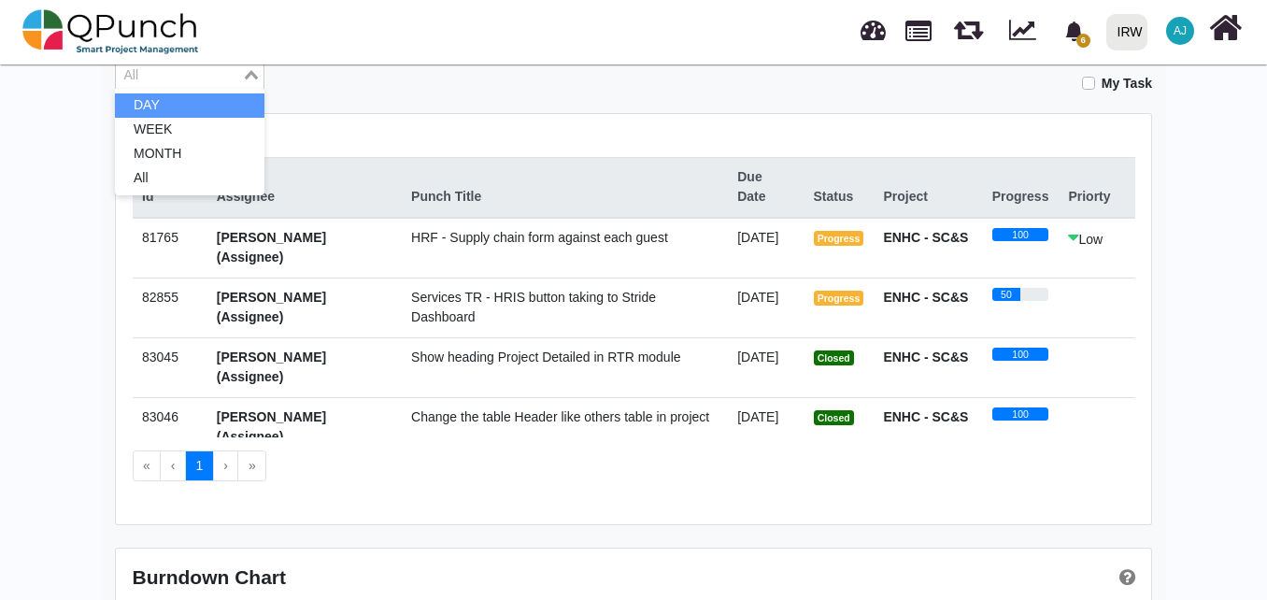
click at [1240, 323] on div "Hey Abdullah Jahangir! Welcome back, let's do the best today! 13 Active Project…" at bounding box center [633, 220] width 1267 height 1016
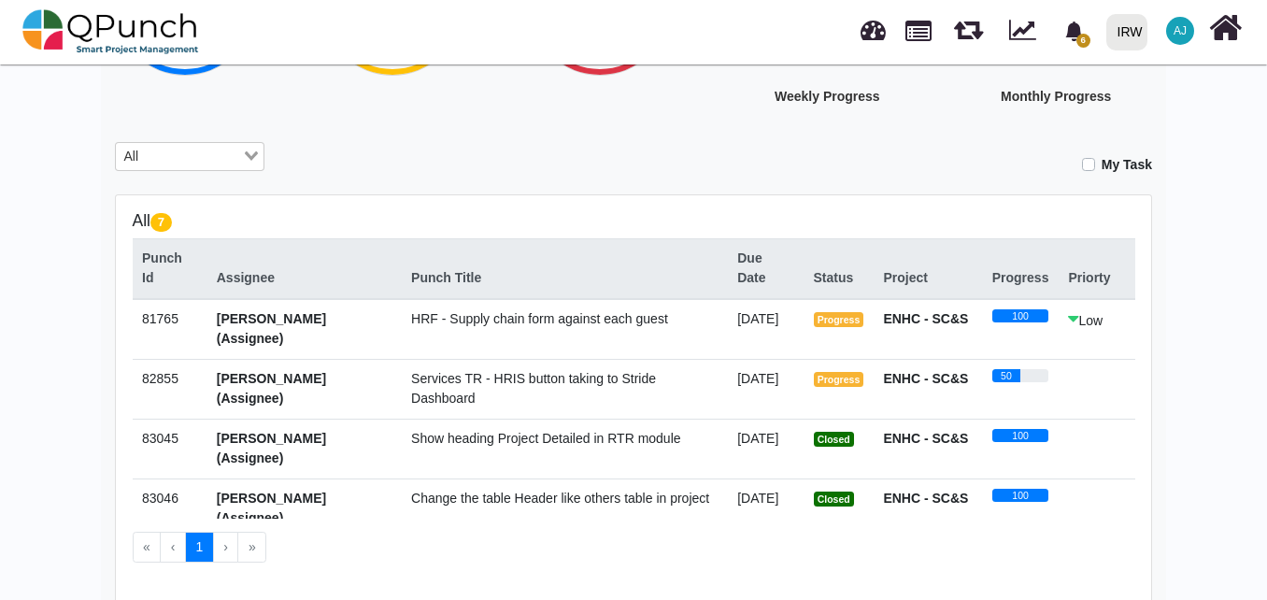
scroll to position [265, 0]
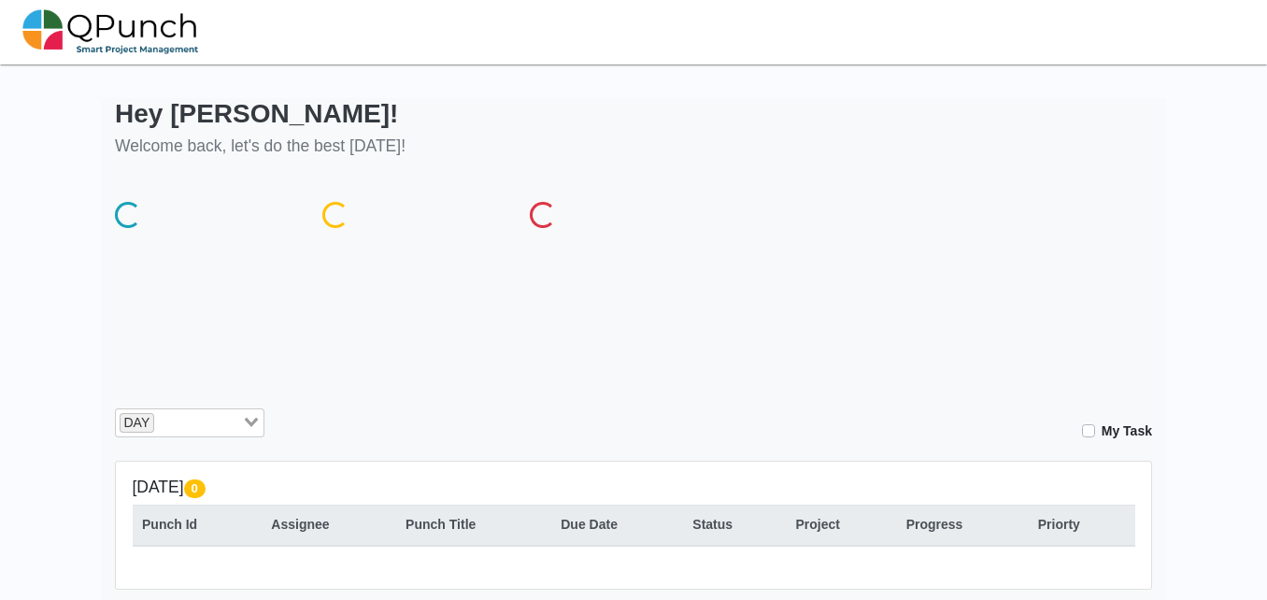
scroll to position [265, 0]
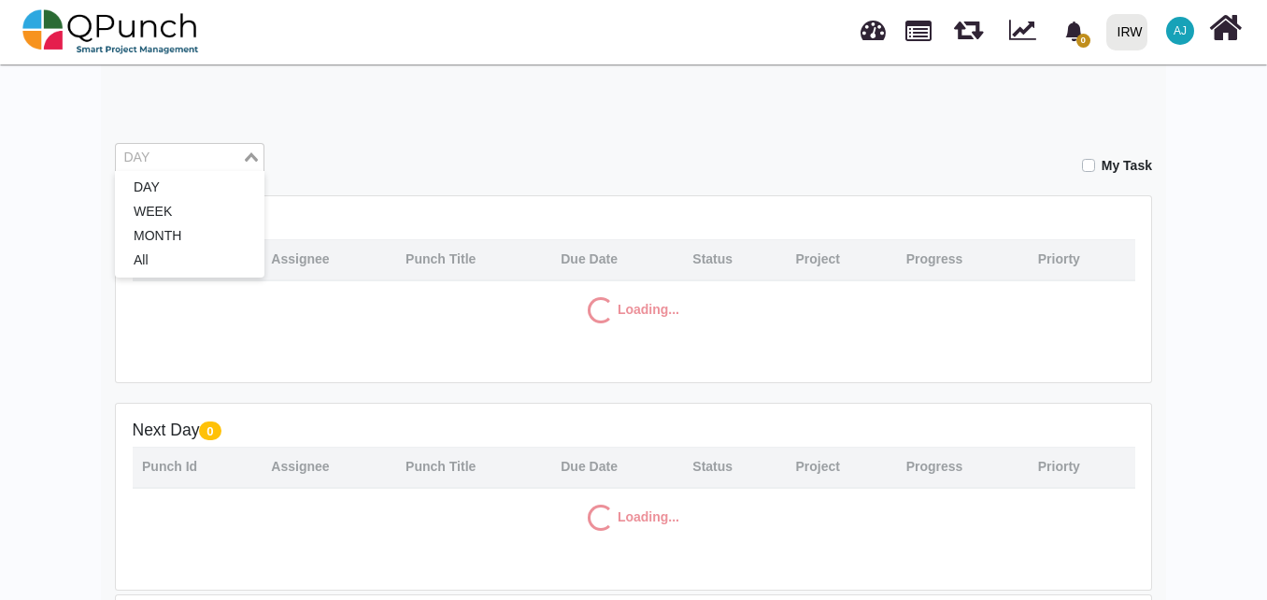
click at [248, 159] on icon "Search for option" at bounding box center [251, 156] width 13 height 9
click at [207, 234] on li "MONTH" at bounding box center [189, 236] width 149 height 24
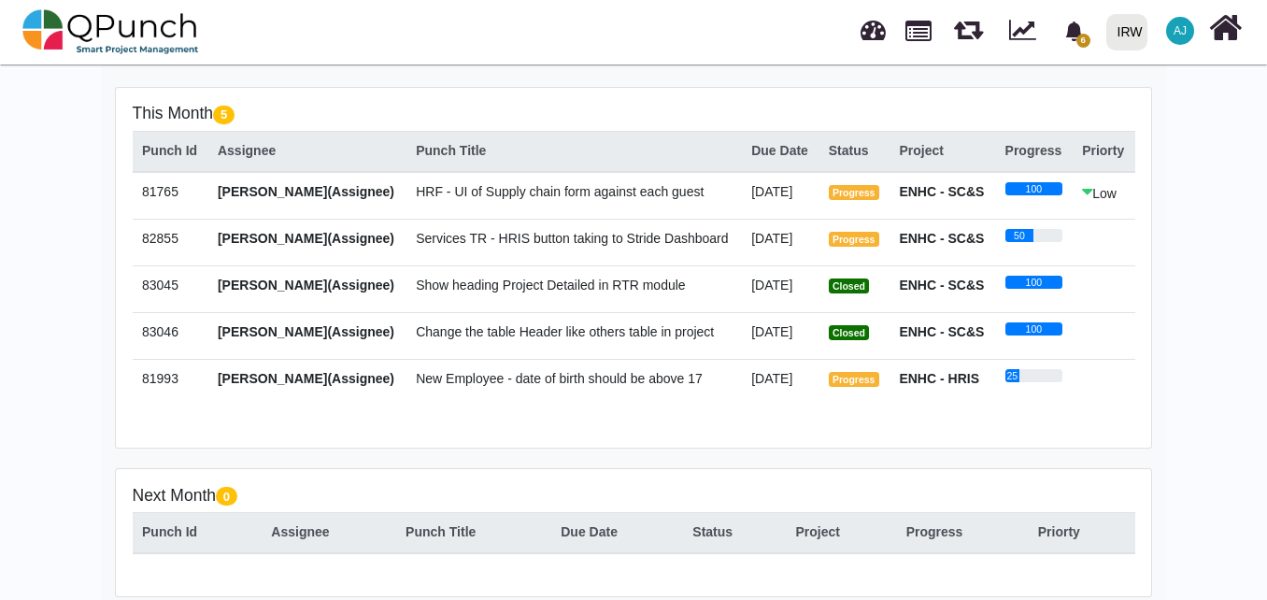
scroll to position [376, 0]
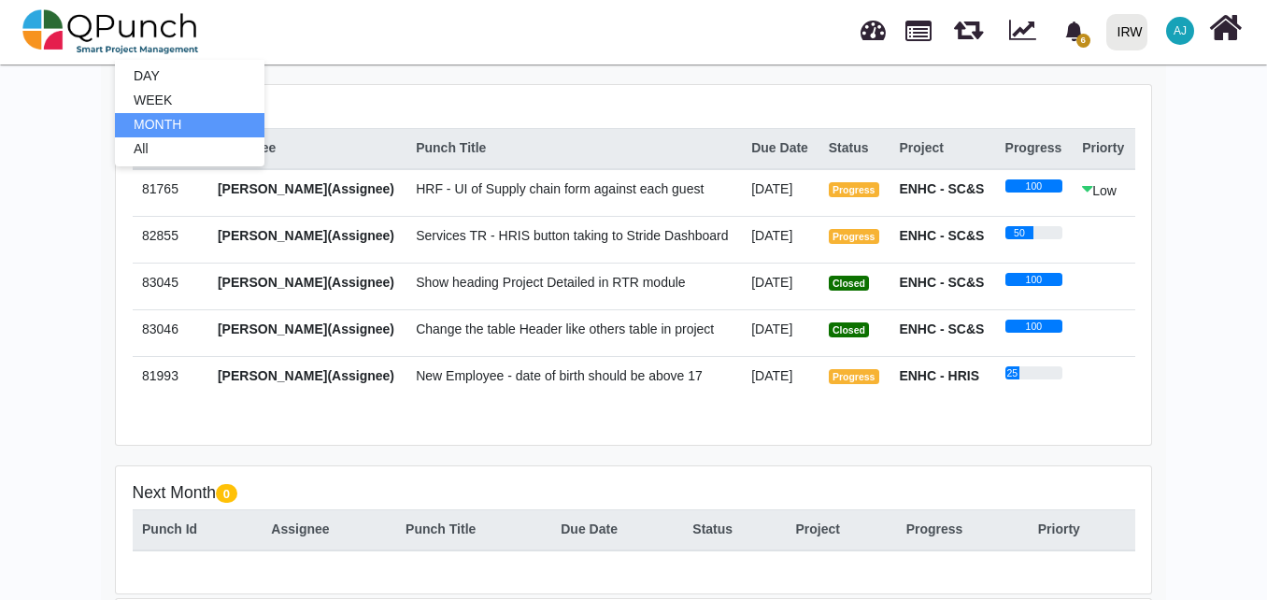
click at [602, 193] on span "HRF - UI of Supply chain form against each guest" at bounding box center [560, 188] width 288 height 15
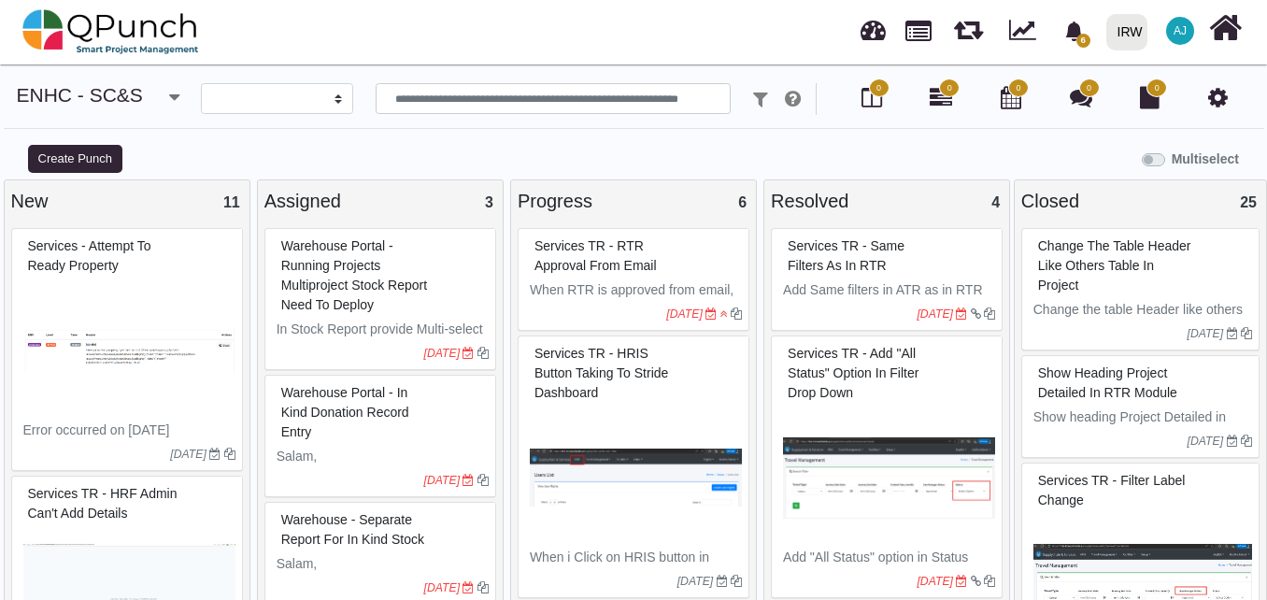
select select
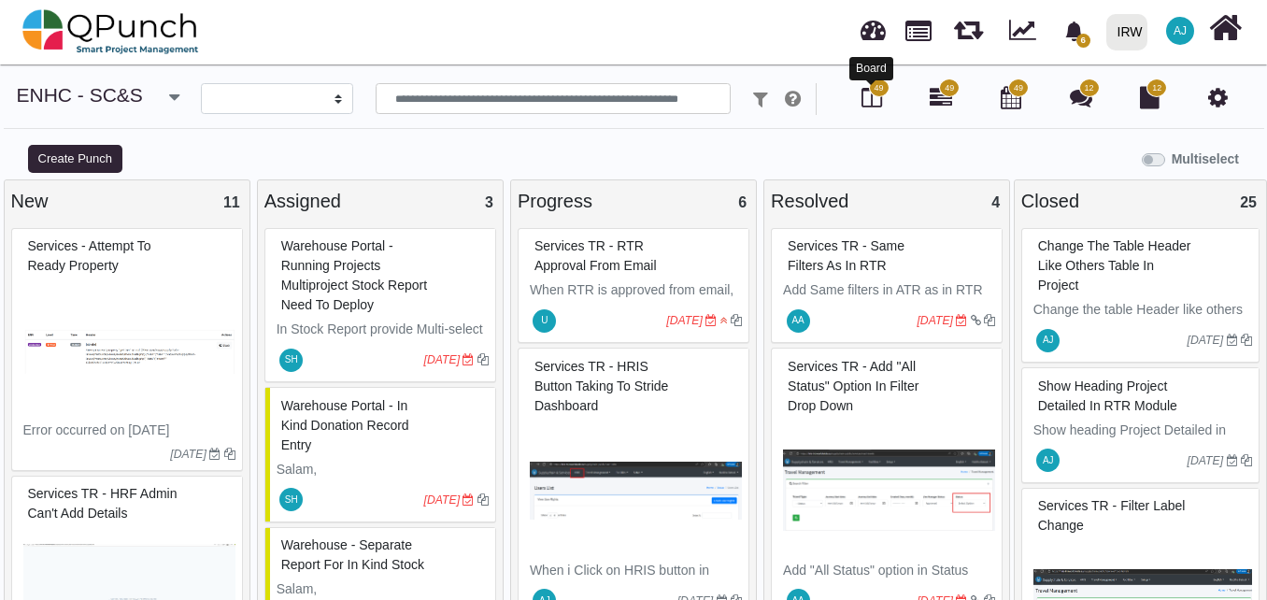
drag, startPoint x: 942, startPoint y: 197, endPoint x: 925, endPoint y: 355, distance: 158.8
click at [925, 355] on div "Resolved 4 Services TR - Same Filters as in RTR Add Same filters in ATR as in R…" at bounding box center [886, 393] width 247 height 429
drag, startPoint x: 925, startPoint y: 355, endPoint x: 930, endPoint y: 135, distance: 219.6
click at [930, 135] on div "**********" at bounding box center [633, 112] width 1267 height 59
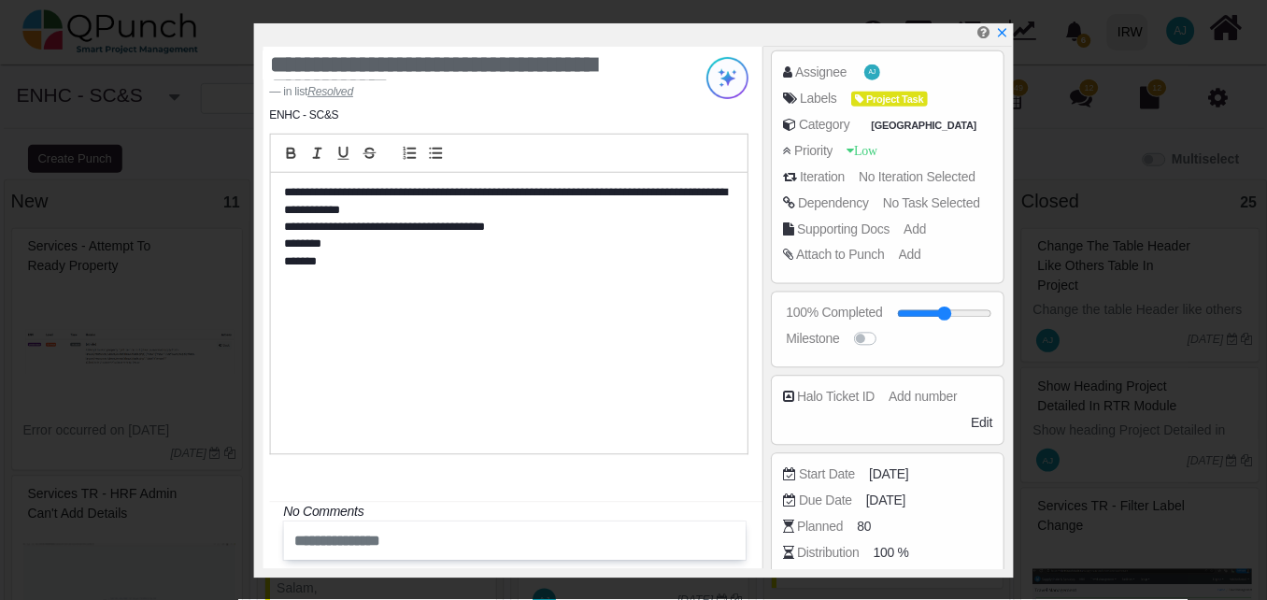
scroll to position [125, 0]
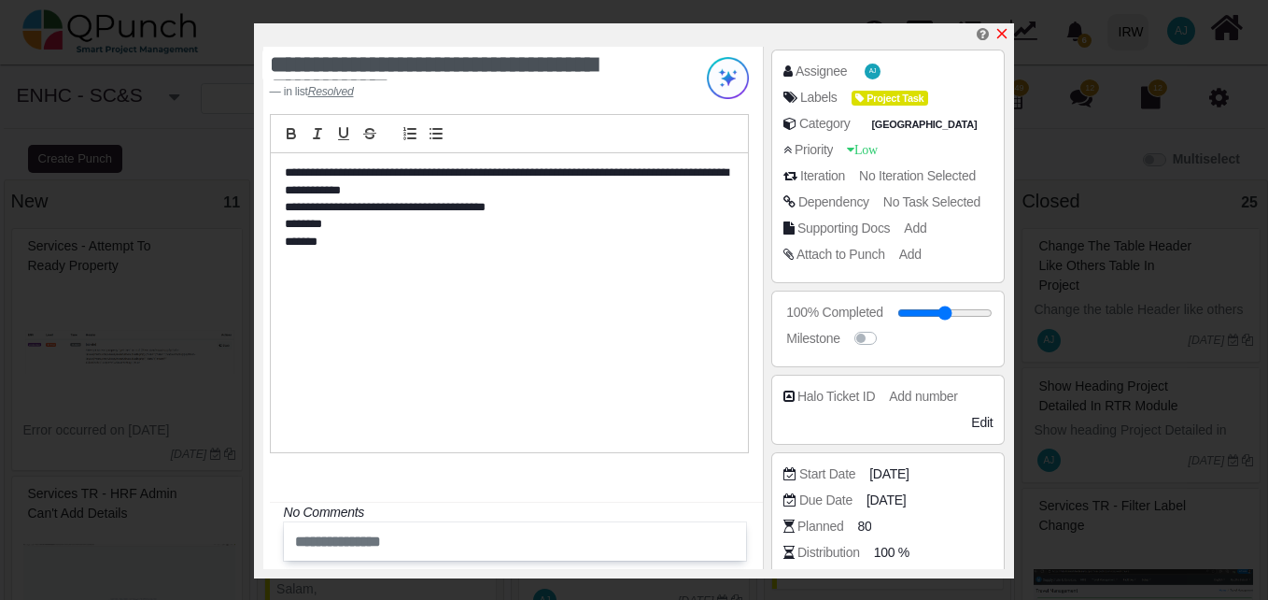
click at [1005, 29] on icon "x" at bounding box center [1002, 33] width 15 height 15
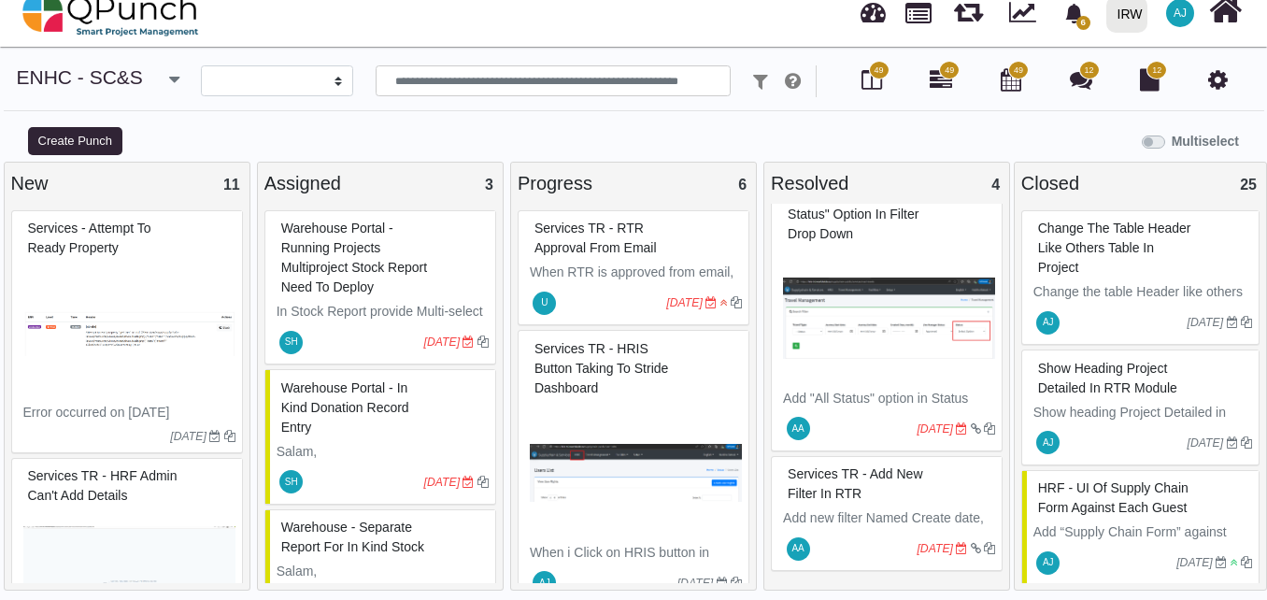
scroll to position [154, 0]
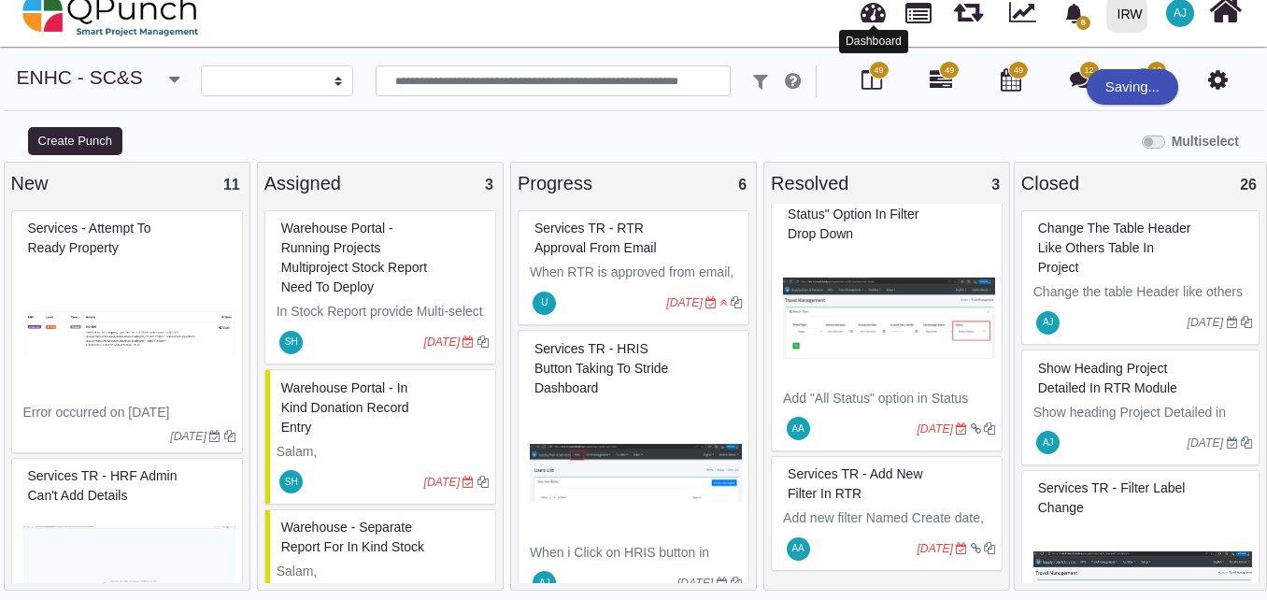
click at [875, 12] on link at bounding box center [872, 9] width 25 height 31
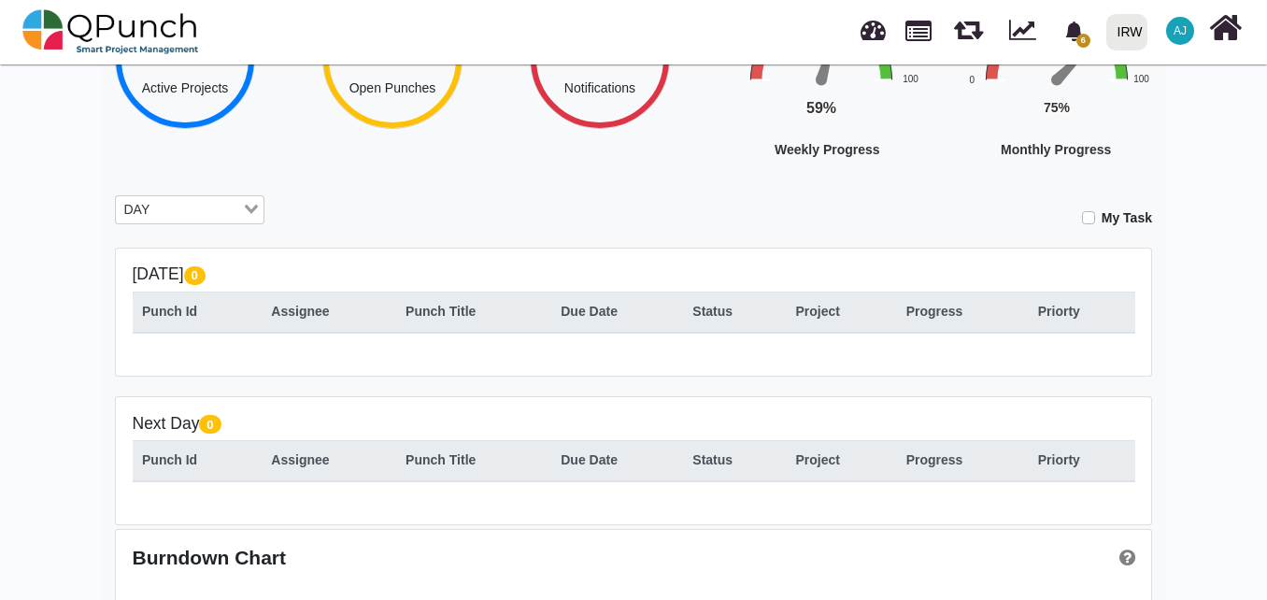
scroll to position [208, 0]
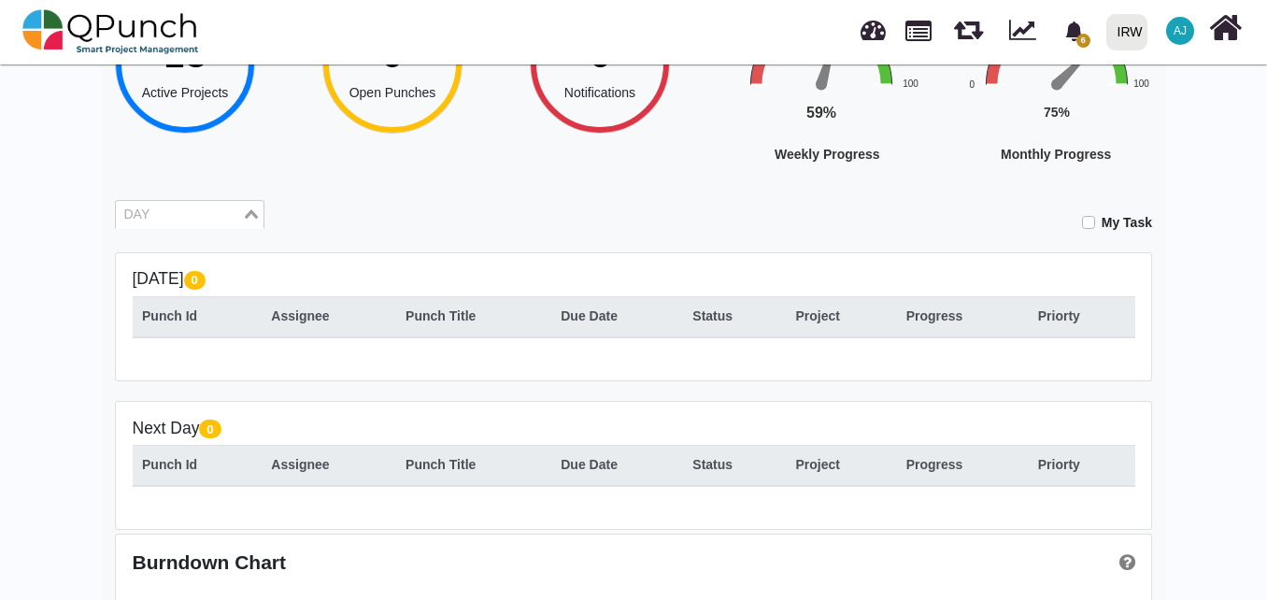
click at [202, 210] on input "Search for option" at bounding box center [179, 215] width 122 height 21
click at [203, 288] on li "MONTH" at bounding box center [189, 293] width 149 height 24
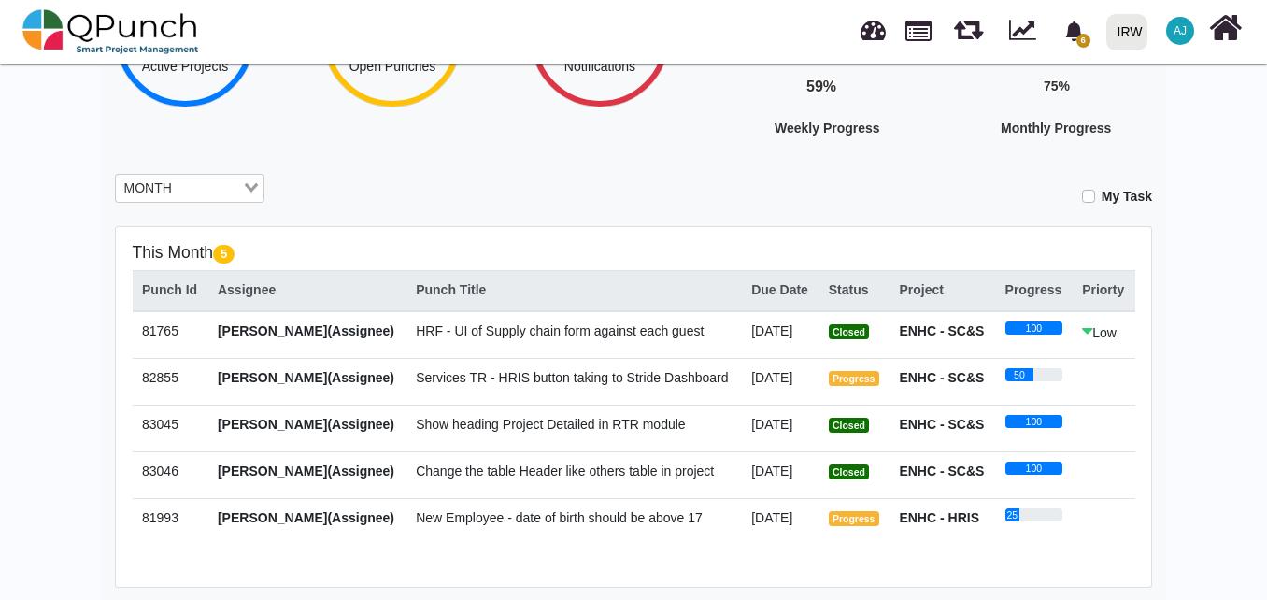
scroll to position [237, 0]
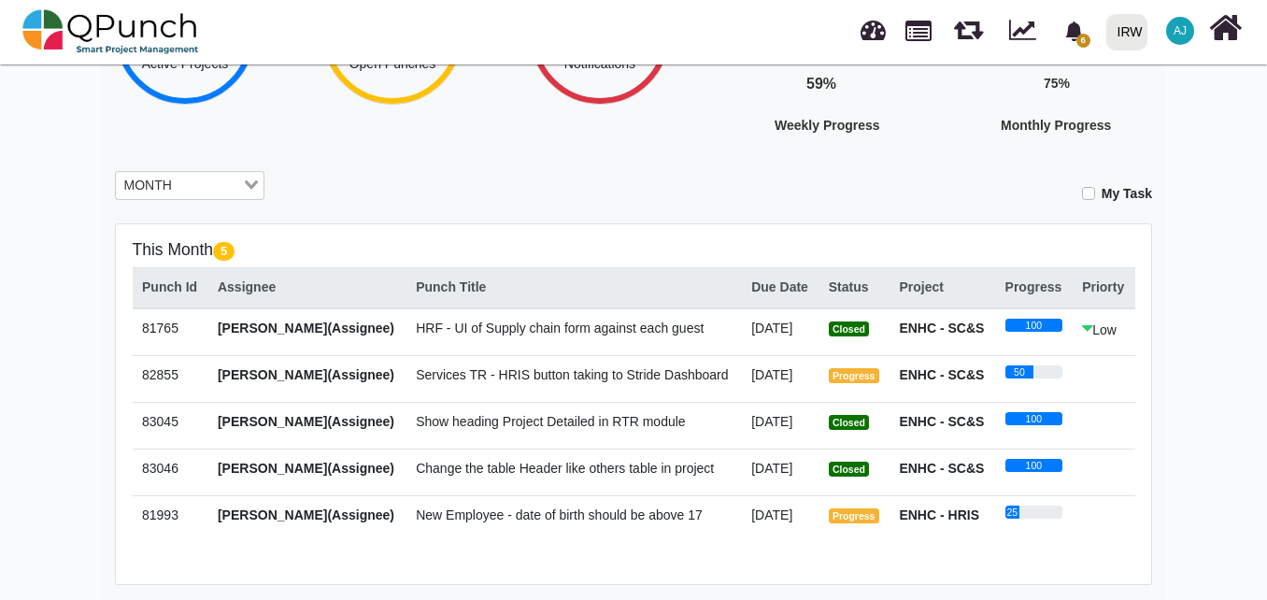
click at [659, 521] on span "New Employee - date of birth should be above 17" at bounding box center [559, 514] width 287 height 15
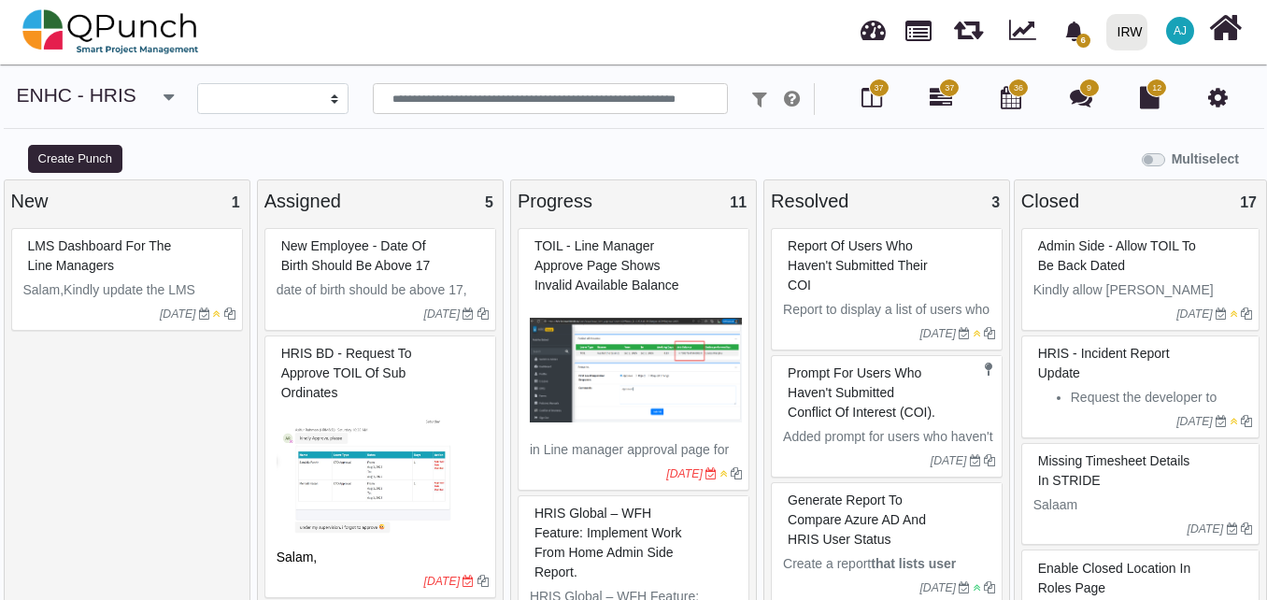
select select
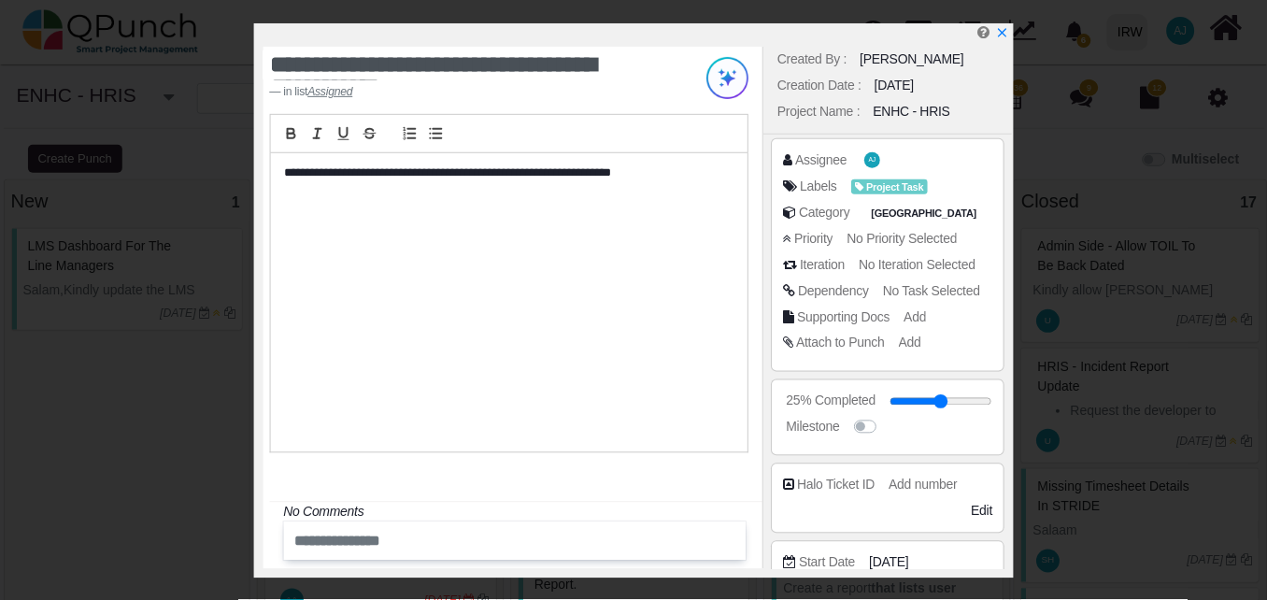
scroll to position [35, 0]
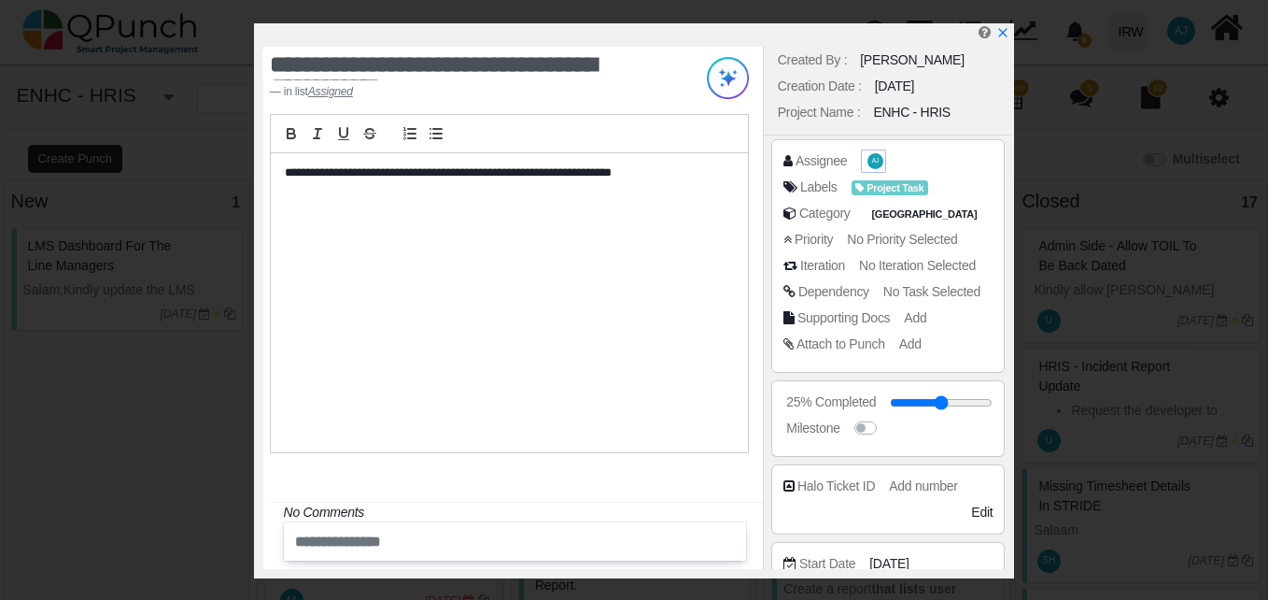
click at [873, 163] on span "AJ" at bounding box center [875, 161] width 7 height 7
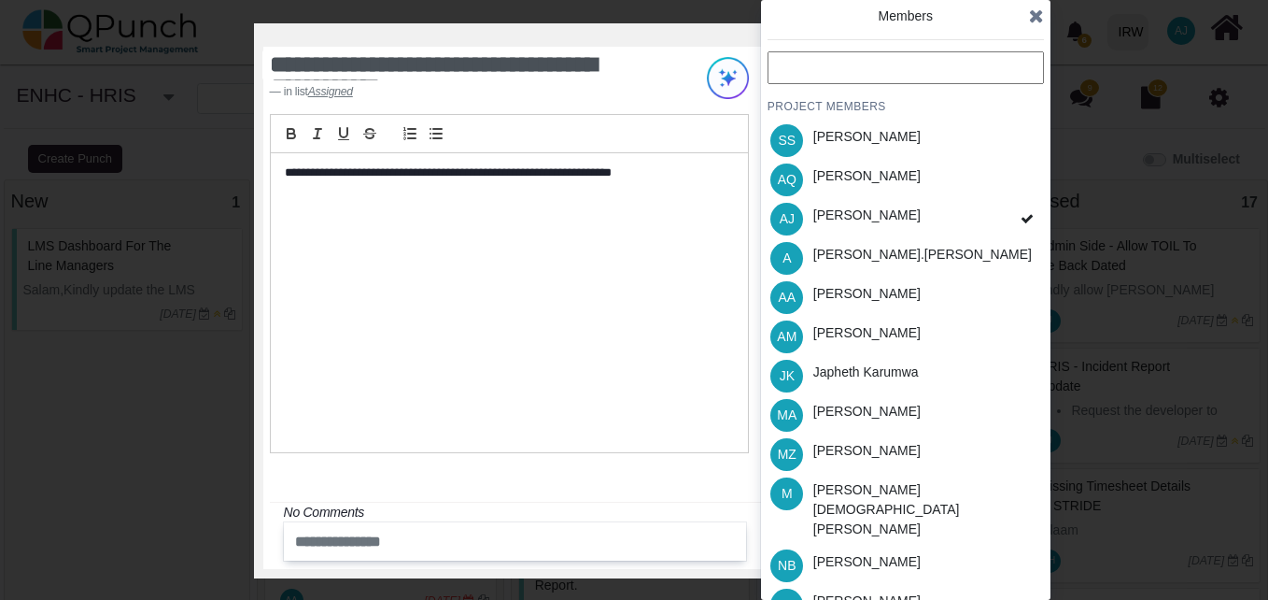
click at [881, 66] on input "text" at bounding box center [906, 67] width 276 height 33
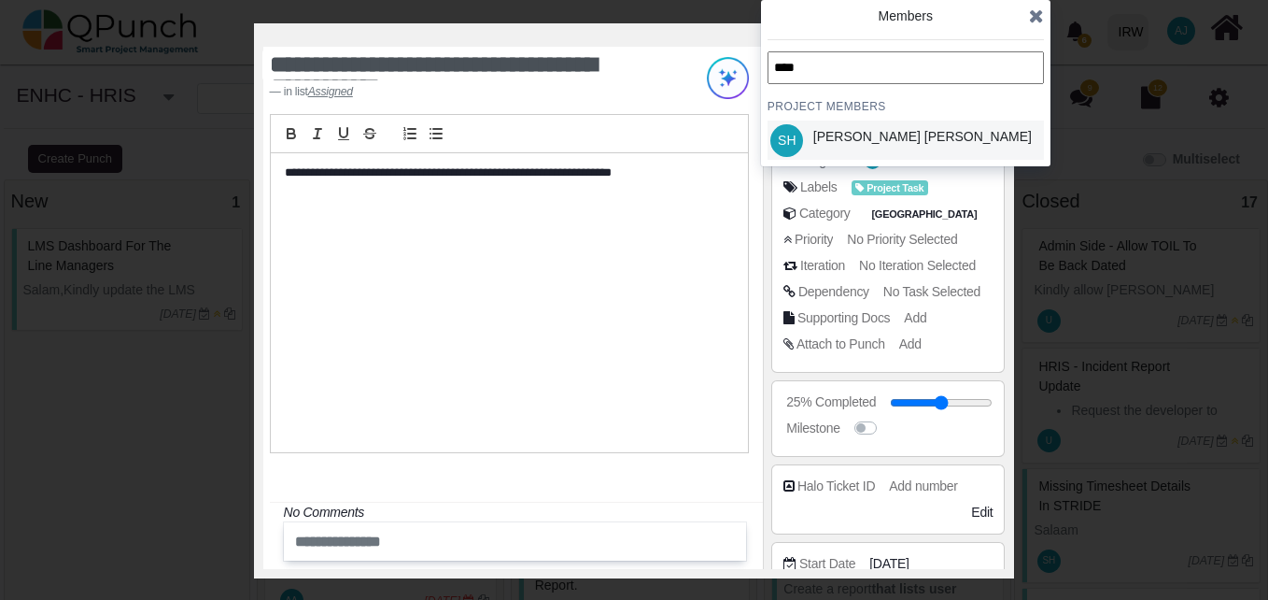
click at [873, 132] on div "[PERSON_NAME] [PERSON_NAME]" at bounding box center [923, 137] width 219 height 20
click at [1040, 21] on icon at bounding box center [1036, 16] width 15 height 19
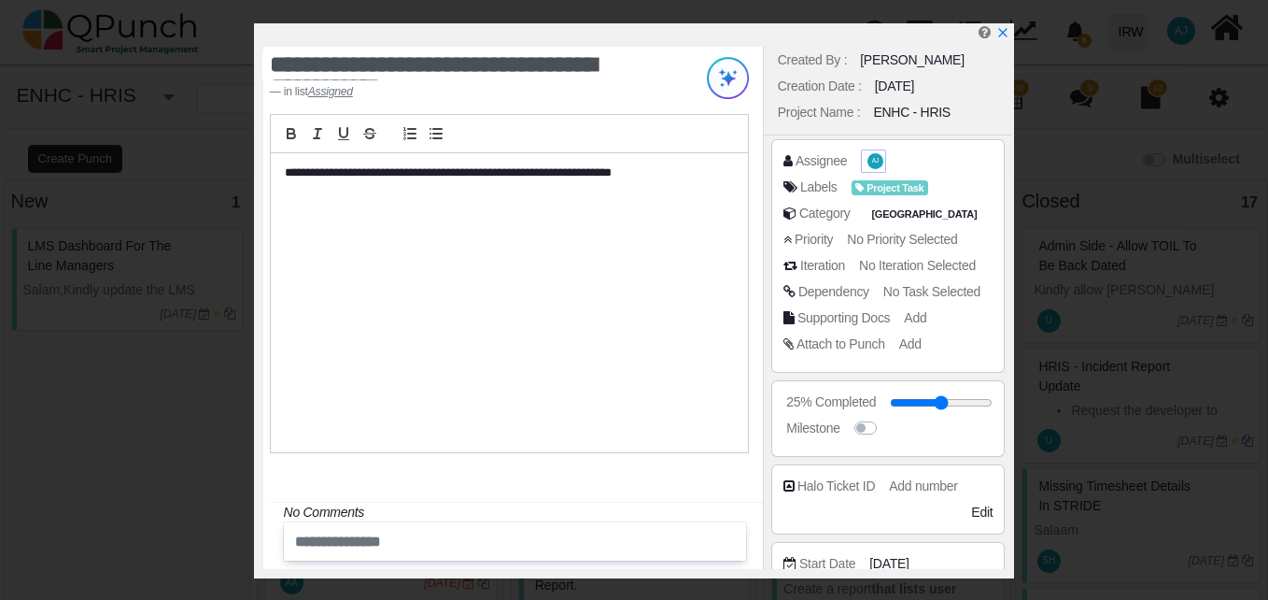
click at [864, 164] on span "AJ" at bounding box center [874, 161] width 20 height 20
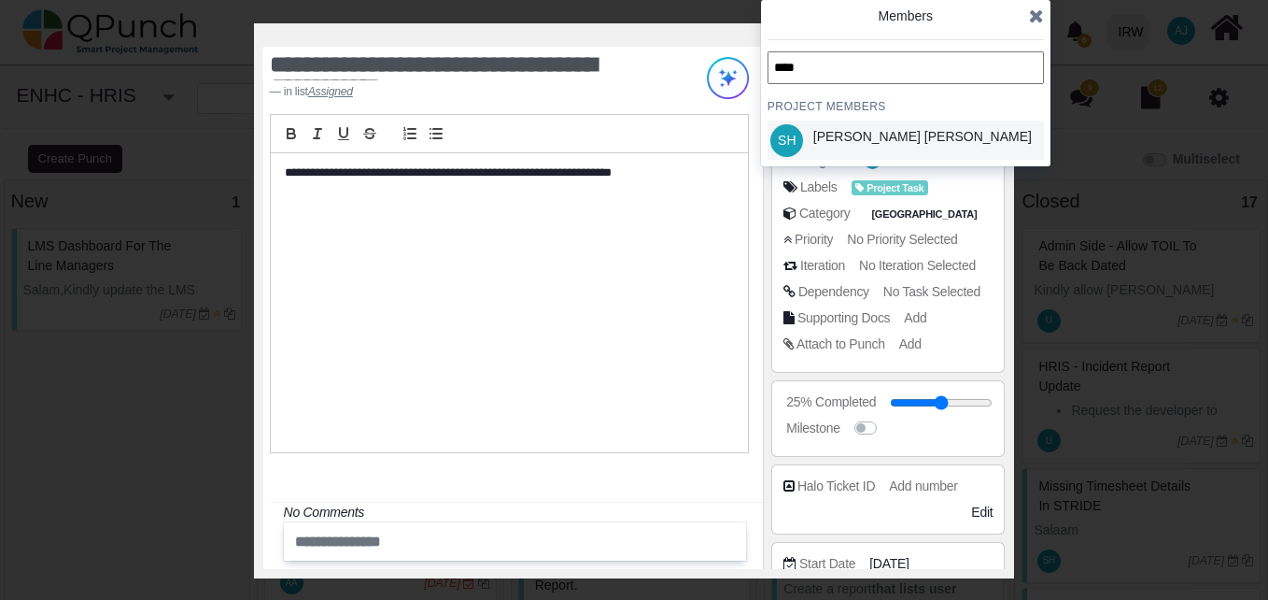
click at [851, 136] on div "[PERSON_NAME] [PERSON_NAME]" at bounding box center [923, 137] width 219 height 20
click at [742, 258] on div "**********" at bounding box center [509, 302] width 477 height 299
click at [1042, 10] on icon at bounding box center [1036, 16] width 15 height 19
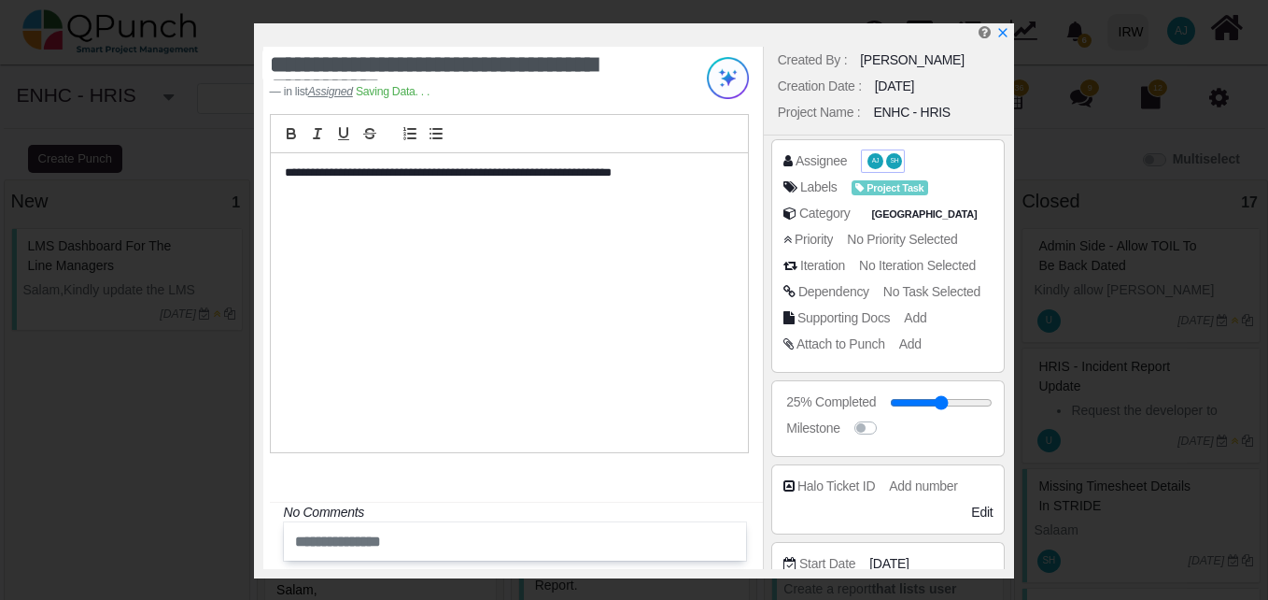
click at [872, 164] on span "AJ" at bounding box center [875, 161] width 7 height 7
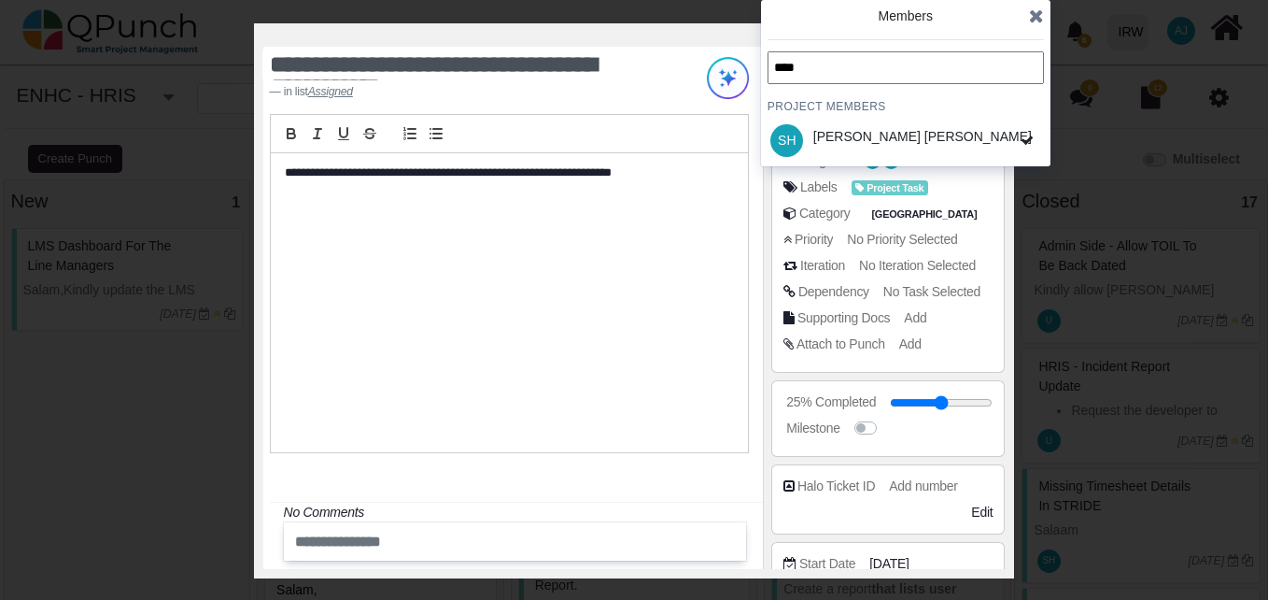
click at [952, 72] on input "****" at bounding box center [906, 67] width 276 height 33
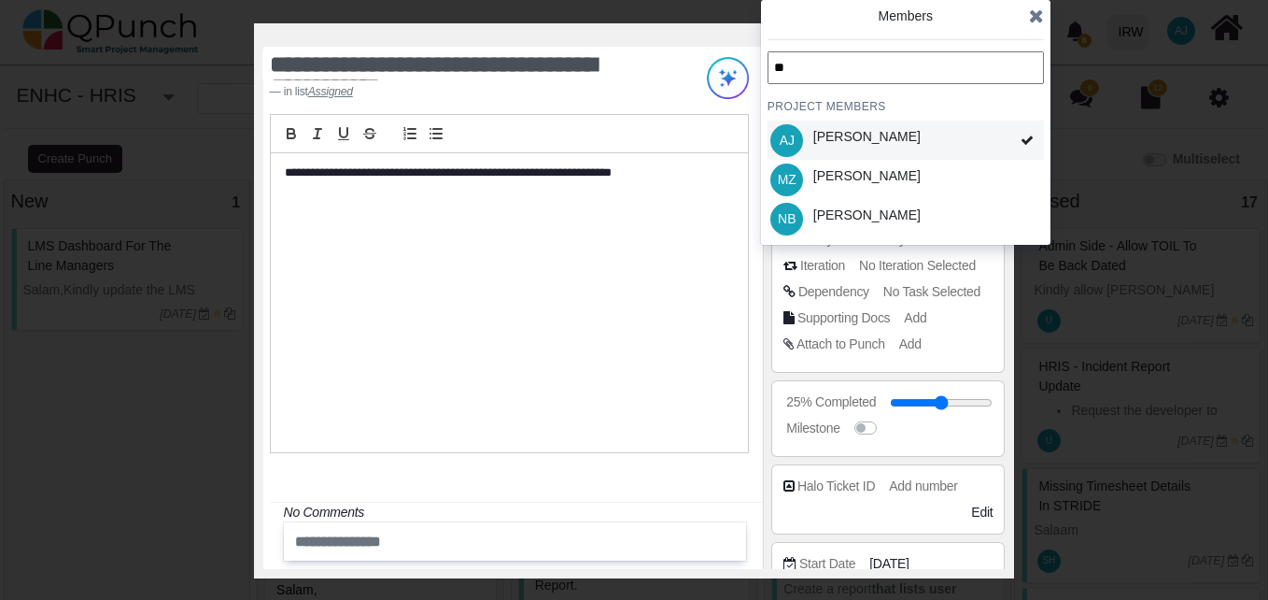
type input "**"
click at [980, 147] on div "[PERSON_NAME] [PERSON_NAME]" at bounding box center [906, 139] width 276 height 39
click at [1037, 21] on icon at bounding box center [1036, 16] width 15 height 19
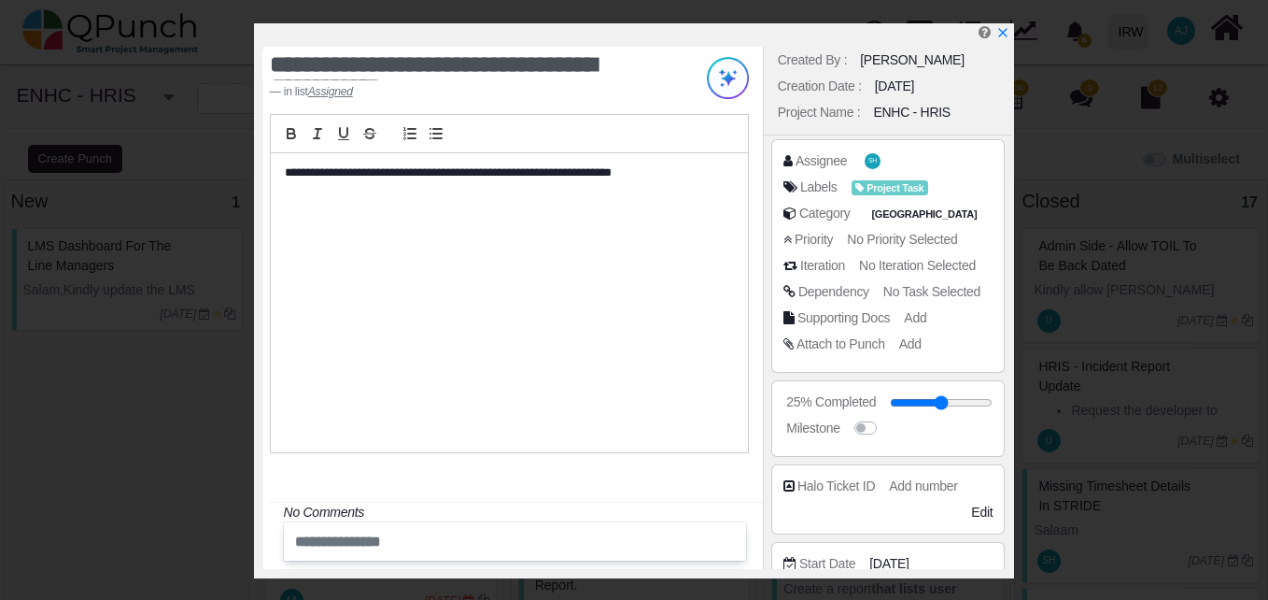
click at [656, 340] on div "**********" at bounding box center [509, 302] width 477 height 299
click at [1002, 36] on icon "x" at bounding box center [1002, 33] width 15 height 15
